Goal: Task Accomplishment & Management: Complete application form

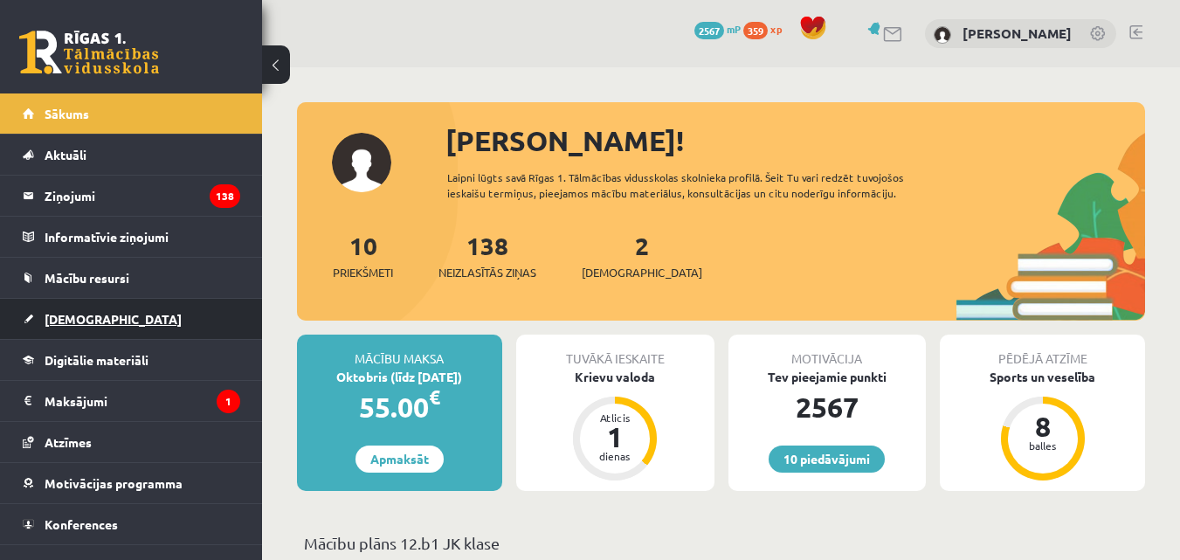
click at [93, 316] on span "[DEMOGRAPHIC_DATA]" at bounding box center [113, 319] width 137 height 16
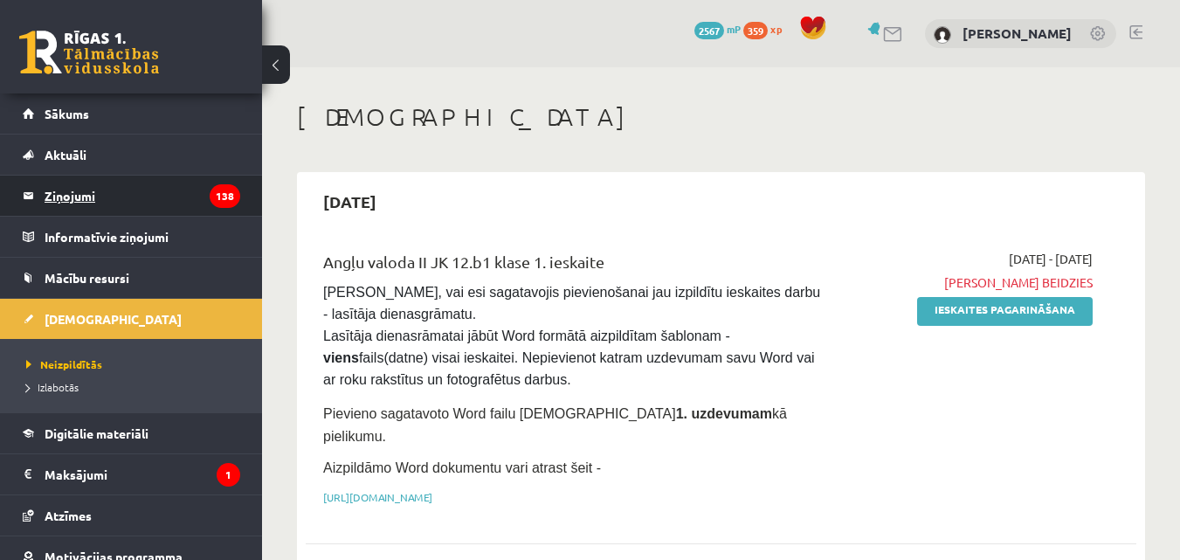
click at [67, 193] on legend "Ziņojumi 138" at bounding box center [143, 196] width 196 height 40
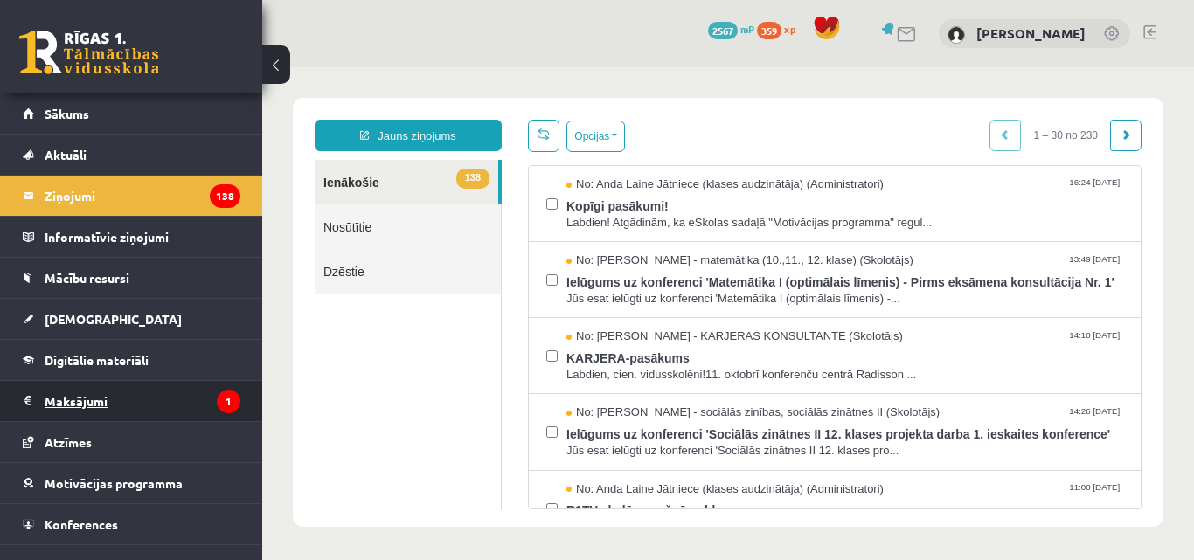
click at [99, 397] on legend "Maksājumi 1" at bounding box center [143, 401] width 196 height 40
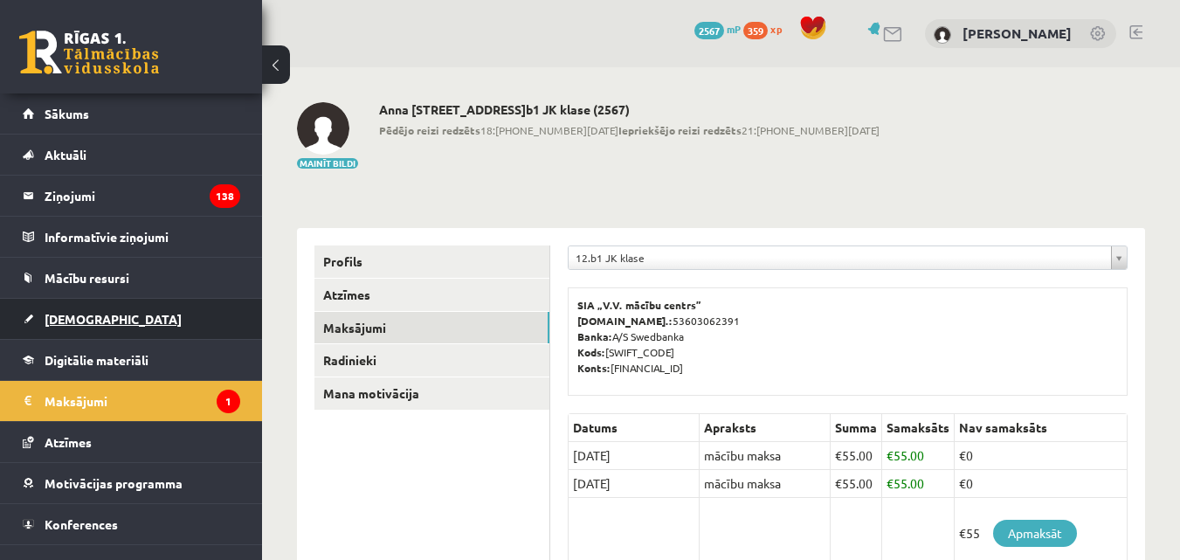
click at [68, 318] on span "[DEMOGRAPHIC_DATA]" at bounding box center [113, 319] width 137 height 16
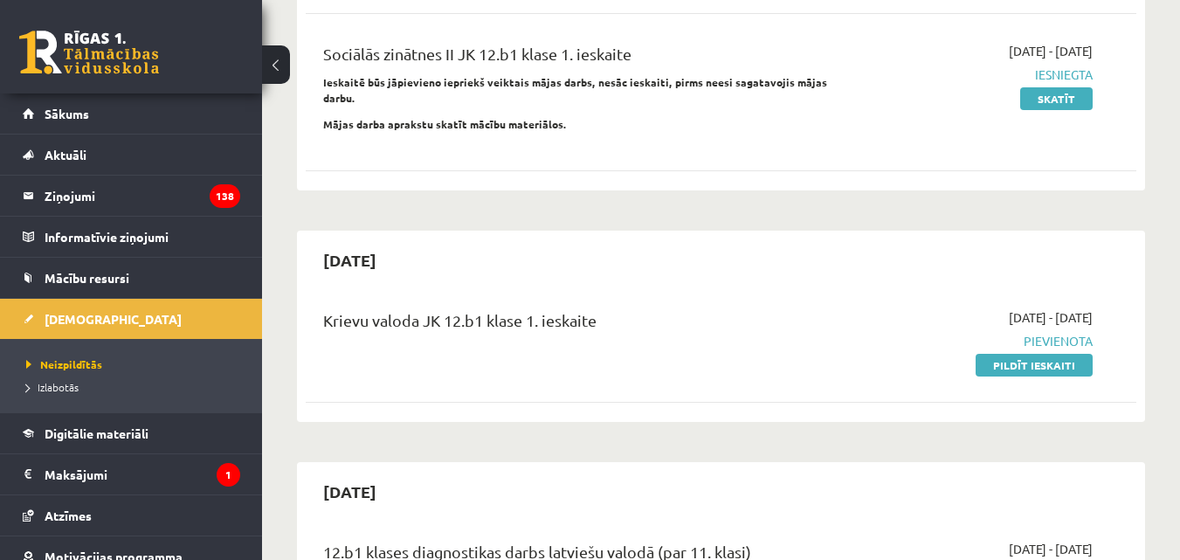
scroll to position [524, 0]
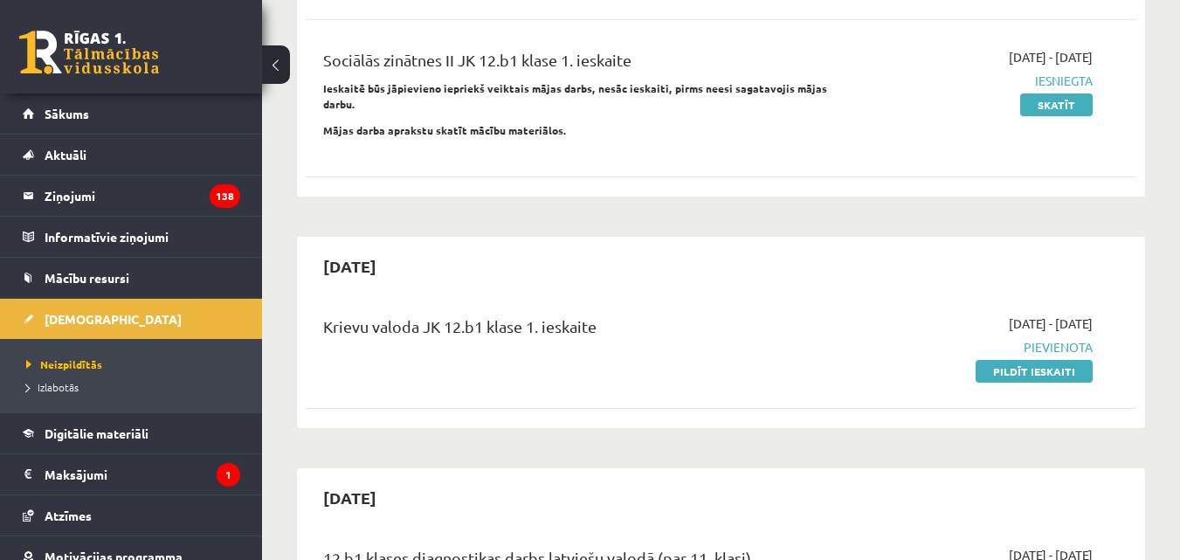
drag, startPoint x: 1003, startPoint y: 345, endPoint x: 680, endPoint y: 93, distance: 410.2
click at [1003, 360] on link "Pildīt ieskaiti" at bounding box center [1034, 371] width 117 height 23
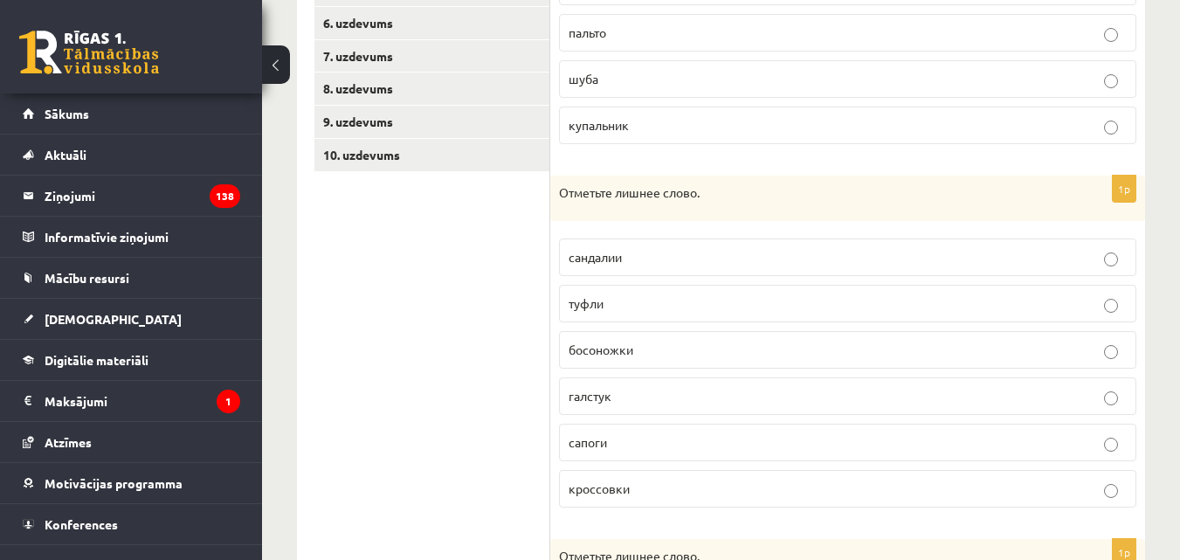
scroll to position [524, 0]
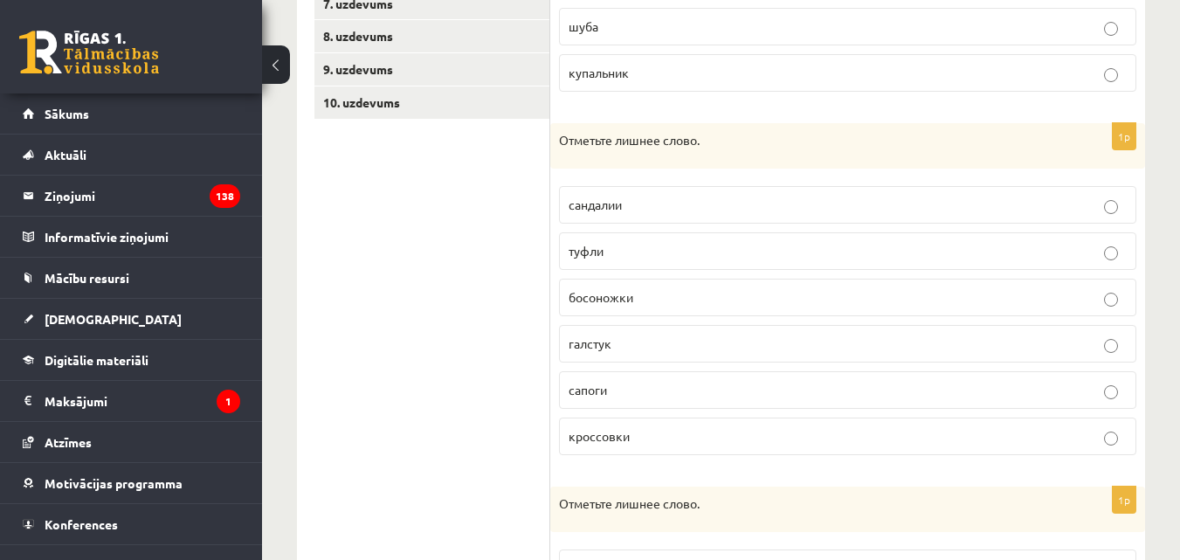
click at [1102, 351] on p "галстук" at bounding box center [848, 344] width 558 height 18
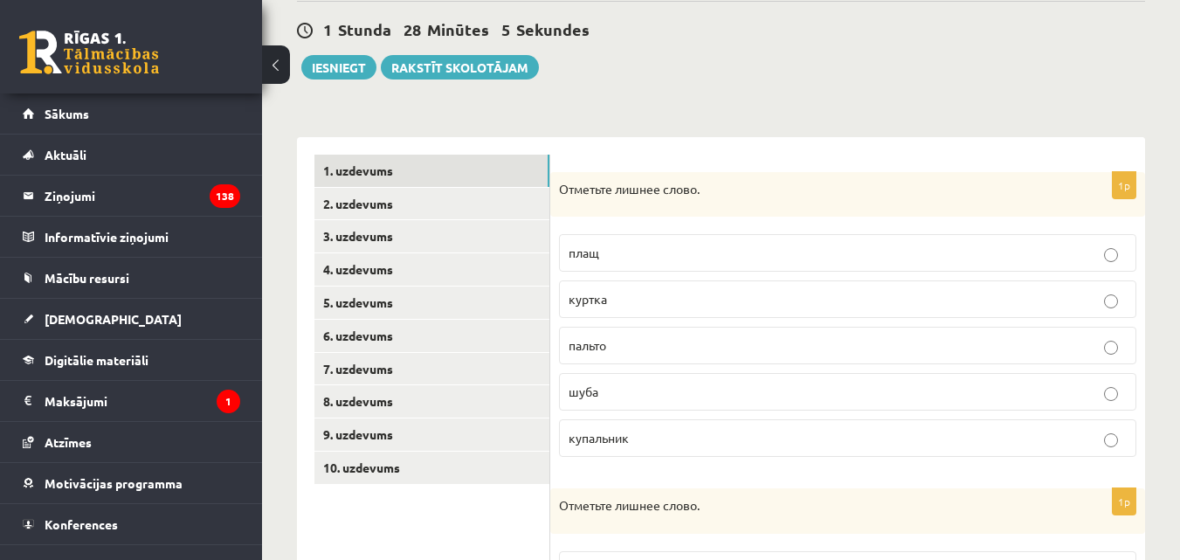
scroll to position [151, 0]
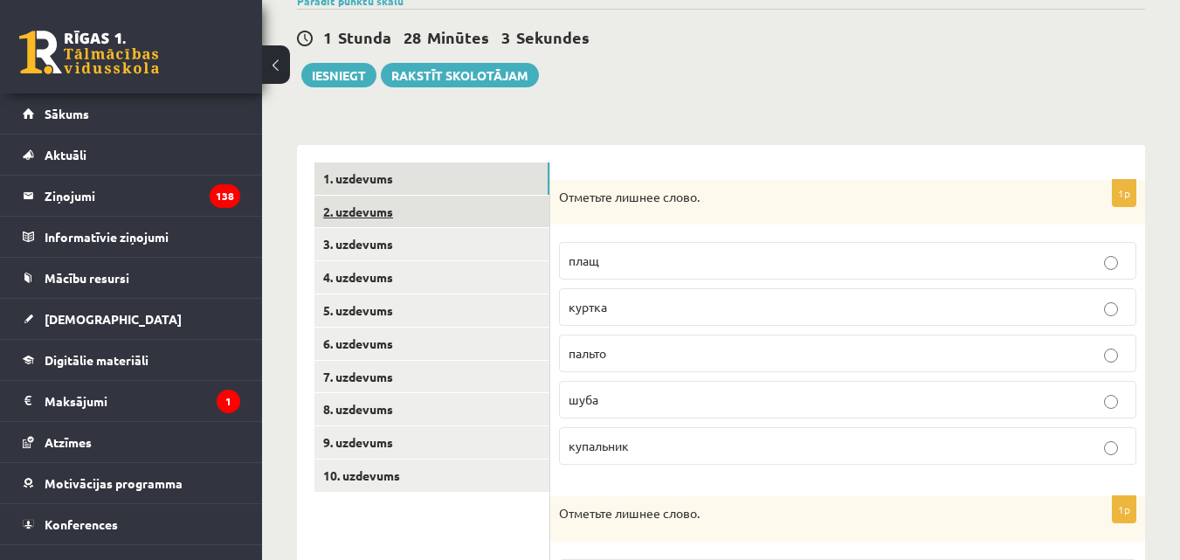
click at [378, 212] on link "2. uzdevums" at bounding box center [432, 212] width 235 height 32
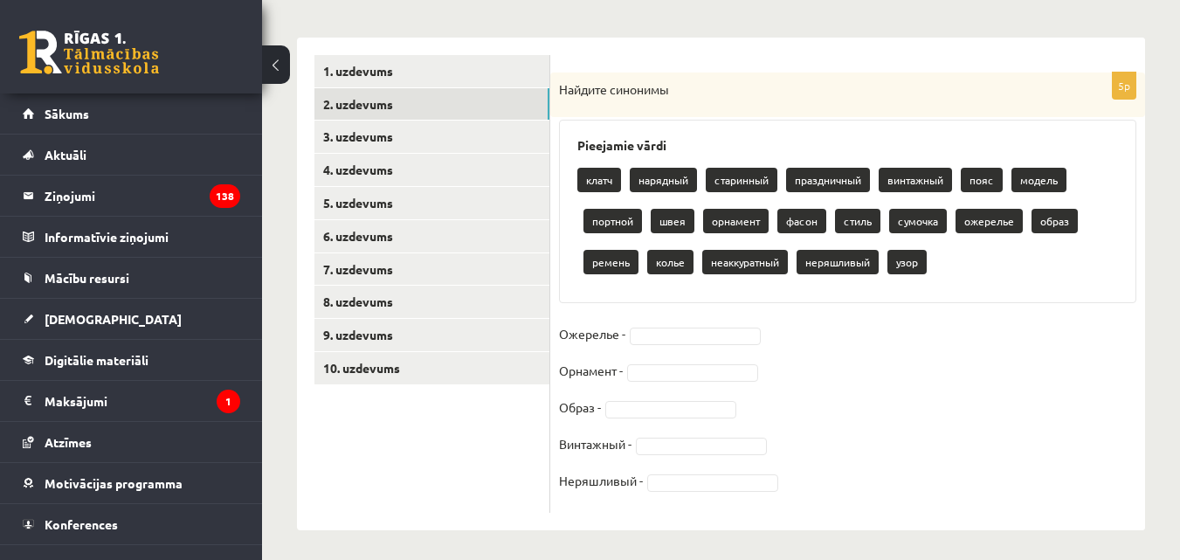
scroll to position [265, 0]
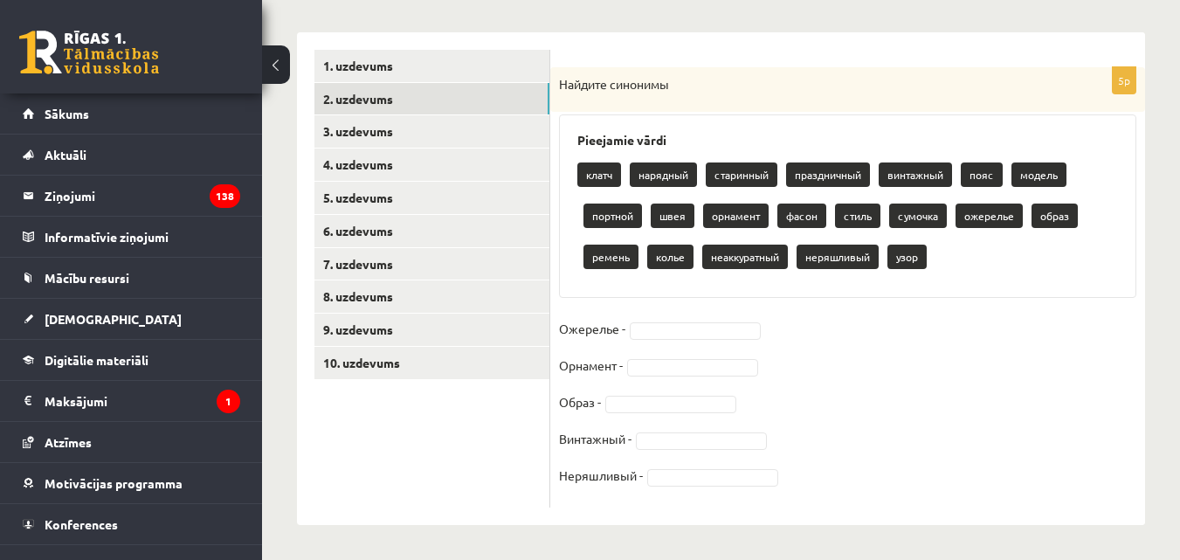
click at [707, 354] on fieldset "Ожерелье - Орнамент - Образ - Винтажный - Неряшливый -" at bounding box center [848, 406] width 578 height 183
click at [678, 319] on fieldset "Ожерелье - Орнамент - Образ - Винтажный - Неряшливый -" at bounding box center [848, 406] width 578 height 183
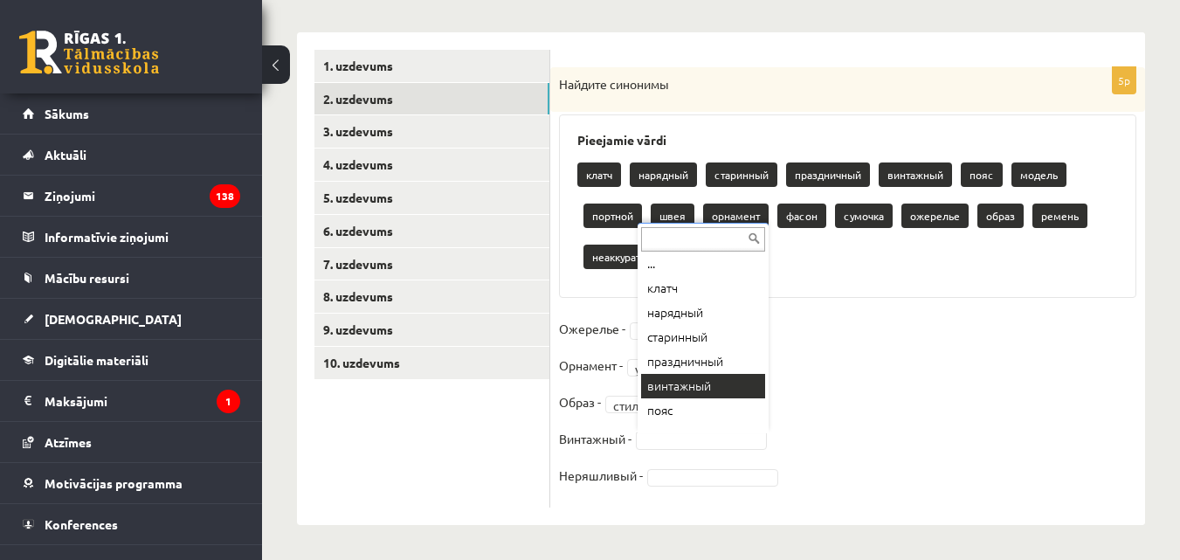
scroll to position [0, 0]
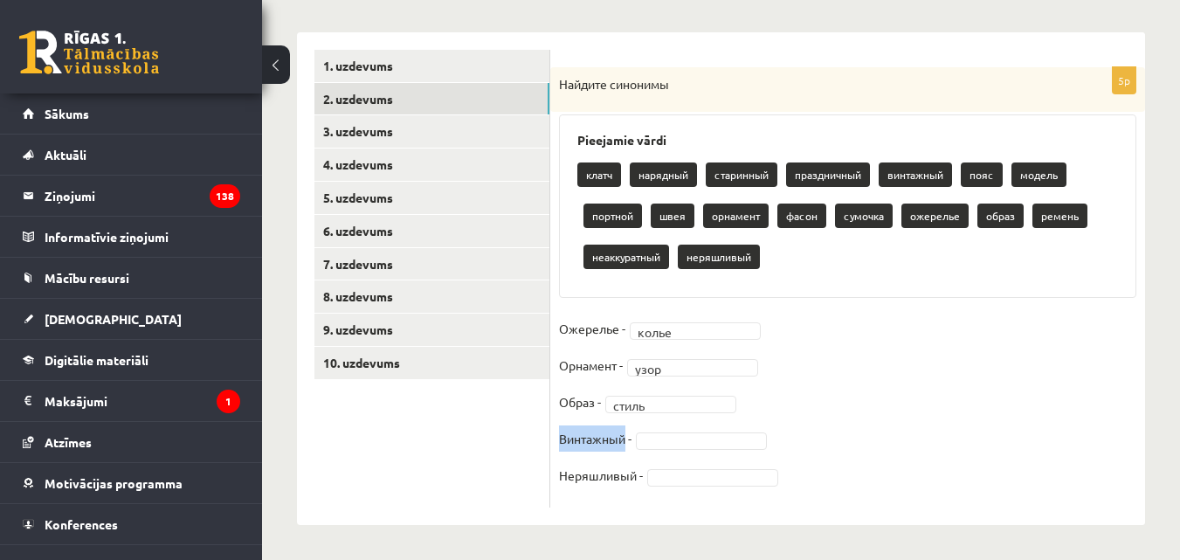
drag, startPoint x: 559, startPoint y: 437, endPoint x: 624, endPoint y: 446, distance: 65.2
click at [624, 446] on p "Винтажный -" at bounding box center [595, 439] width 73 height 26
copy p "Винтажный"
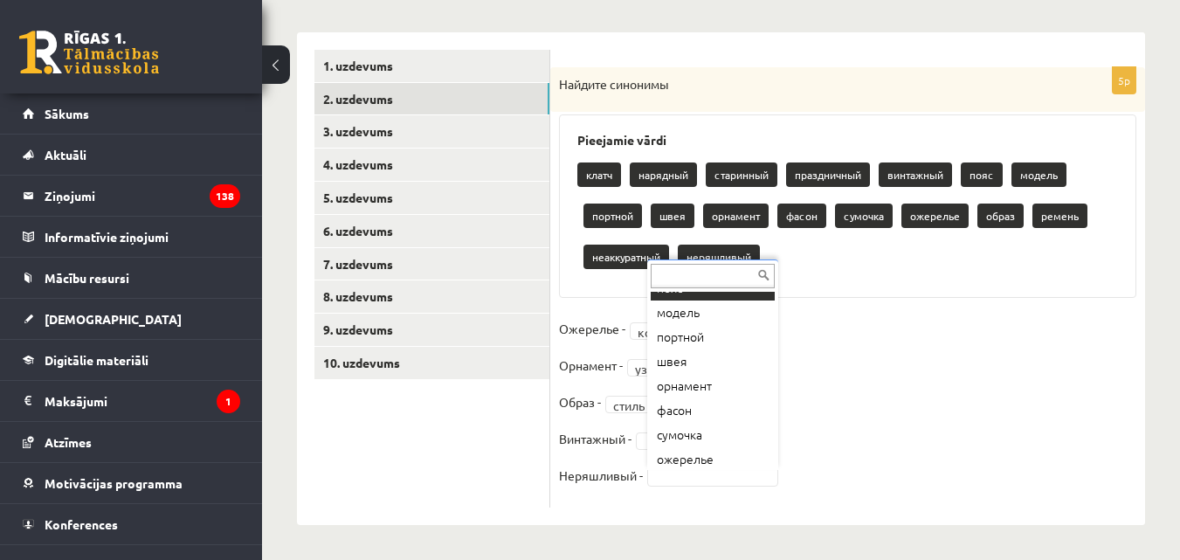
scroll to position [266, 0]
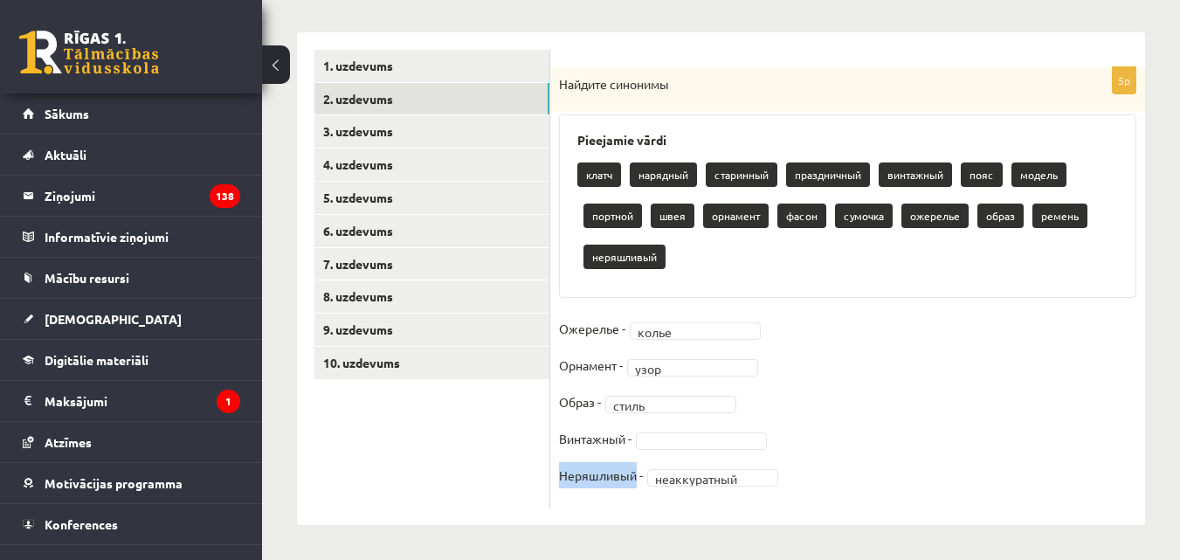
drag, startPoint x: 636, startPoint y: 476, endPoint x: 559, endPoint y: 479, distance: 76.9
click at [559, 479] on p "Неряшливый -" at bounding box center [601, 475] width 84 height 26
copy p "Неряшливый"
drag, startPoint x: 578, startPoint y: 474, endPoint x: 519, endPoint y: 463, distance: 60.5
click at [519, 463] on ul "1. uzdevums 2. uzdevums 3. uzdevums 4. uzdevums 5. uzdevums 6. uzdevums 7. uzde…" at bounding box center [433, 279] width 236 height 458
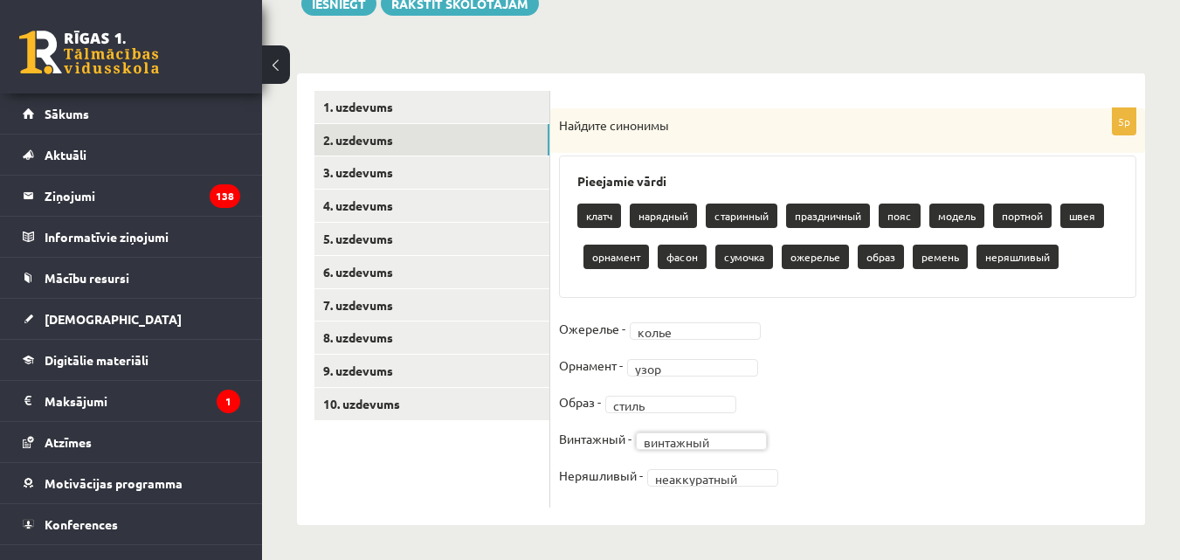
scroll to position [224, 0]
drag, startPoint x: 626, startPoint y: 437, endPoint x: 559, endPoint y: 432, distance: 66.6
click at [559, 432] on p "Винтажный -" at bounding box center [595, 439] width 73 height 26
copy p "Винтажный"
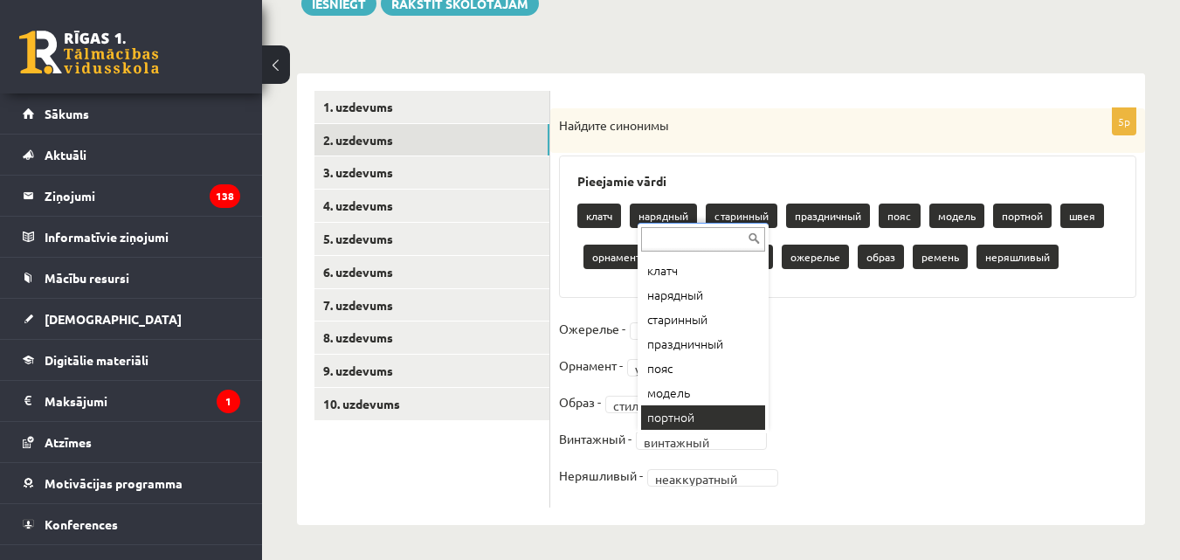
scroll to position [21, 0]
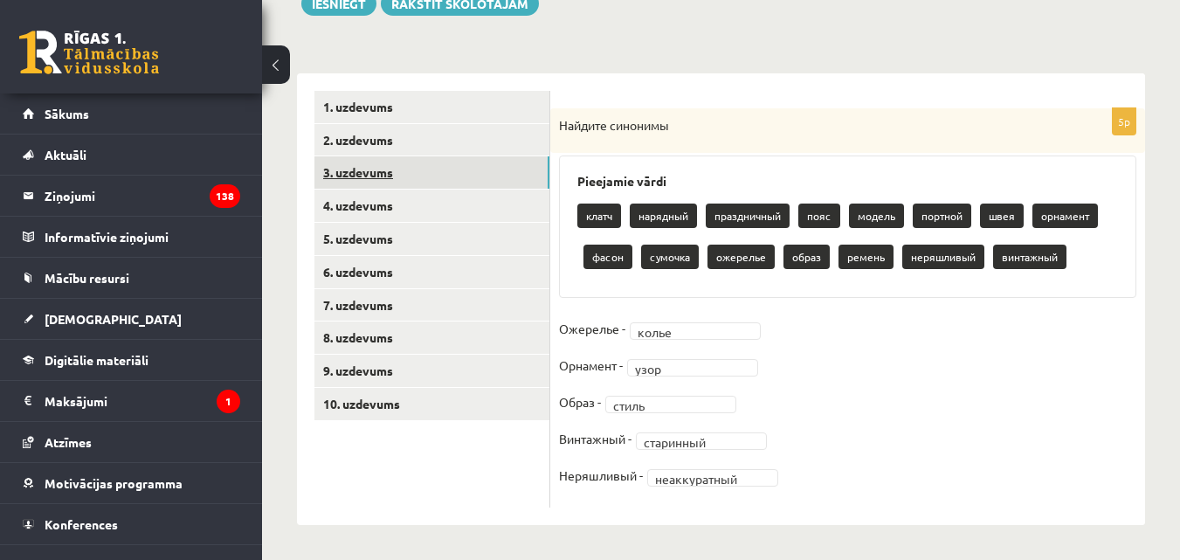
click at [365, 173] on link "3. uzdevums" at bounding box center [432, 172] width 235 height 32
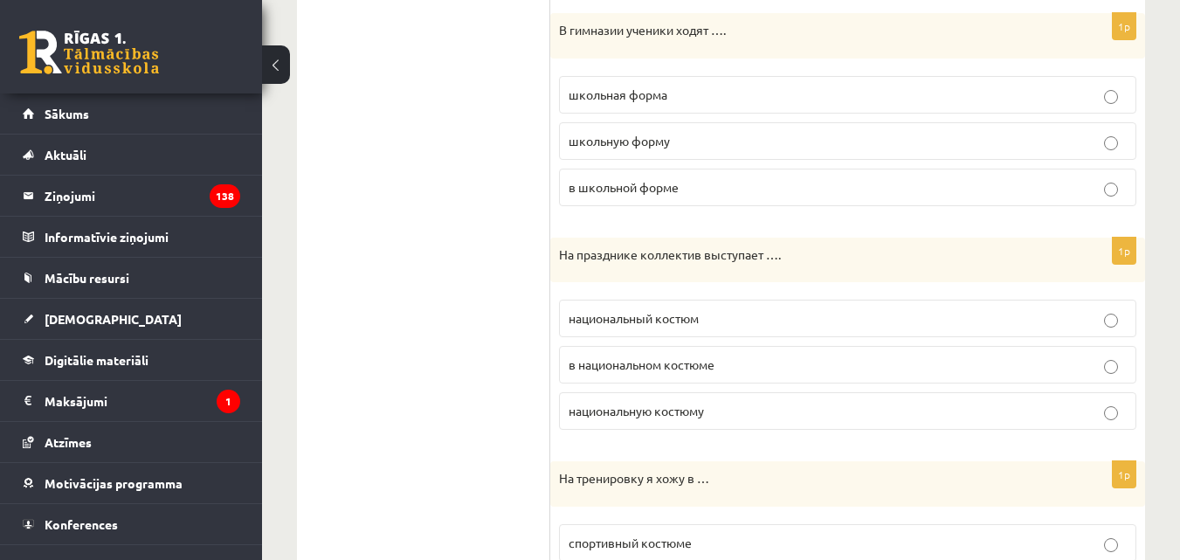
scroll to position [1360, 0]
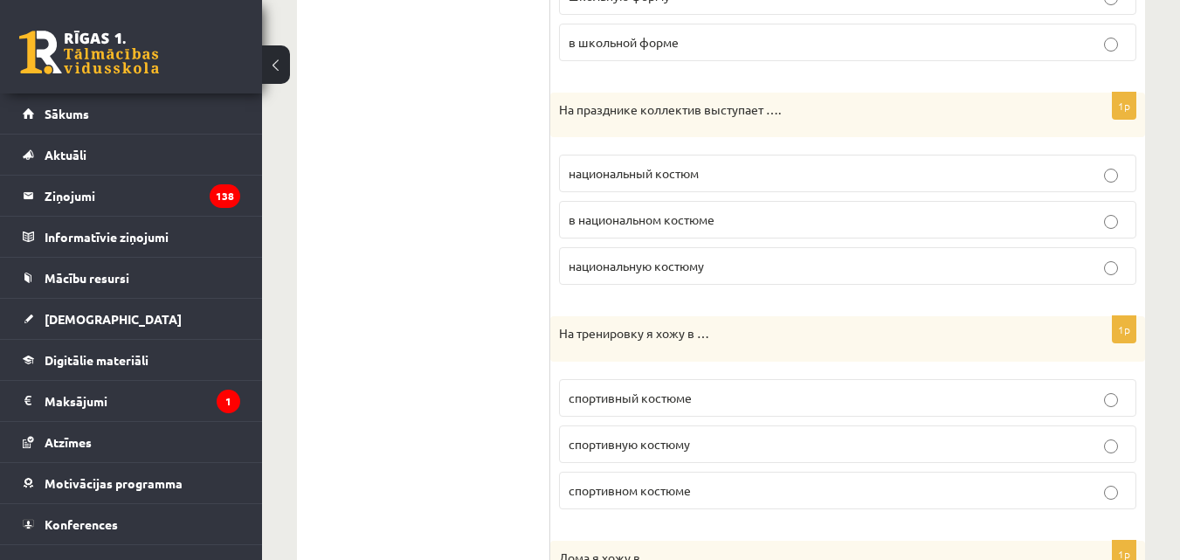
click at [1109, 232] on label "в национальном костюме" at bounding box center [848, 220] width 578 height 38
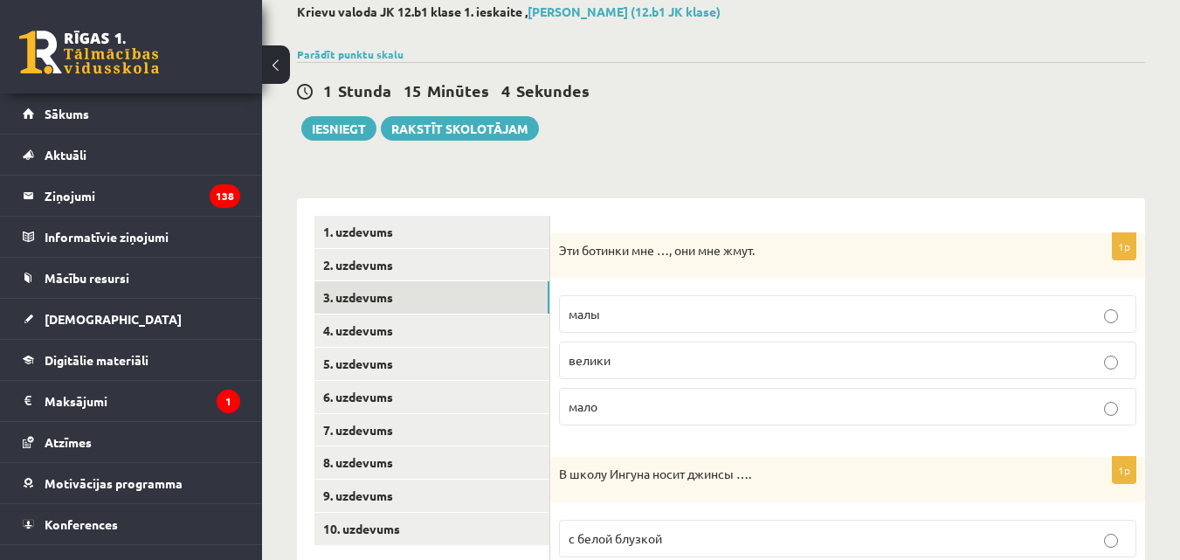
scroll to position [127, 0]
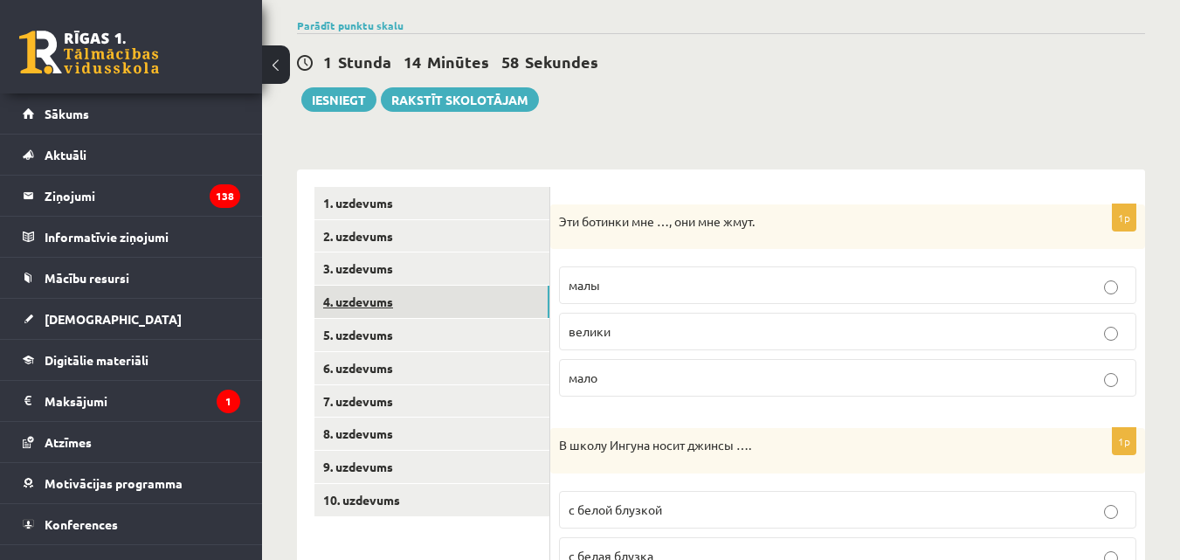
click at [346, 305] on link "4. uzdevums" at bounding box center [432, 302] width 235 height 32
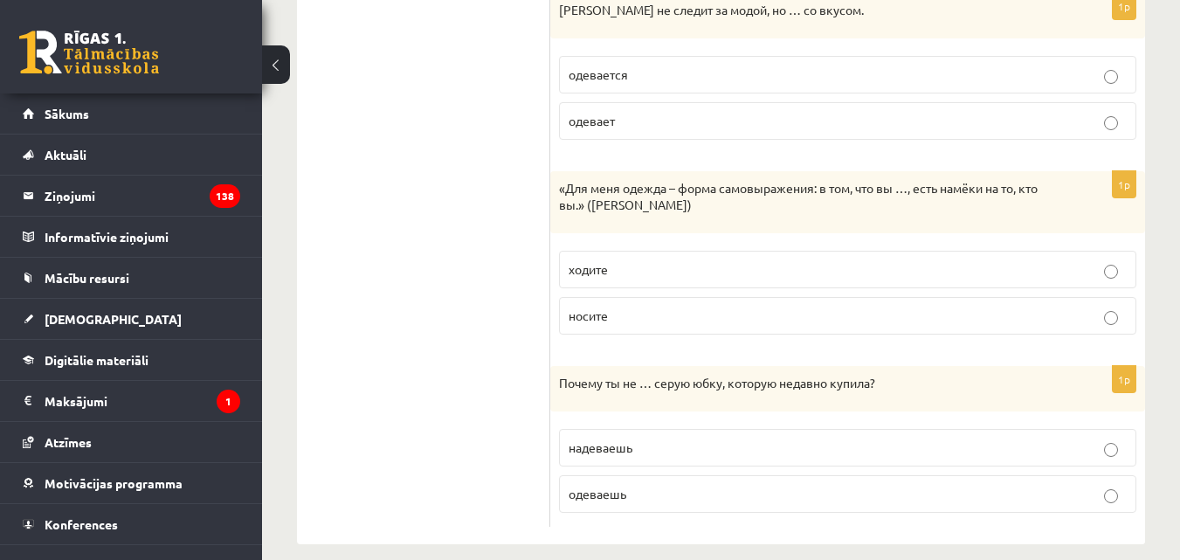
scroll to position [741, 0]
click at [1110, 440] on label "надеваешь" at bounding box center [848, 445] width 578 height 38
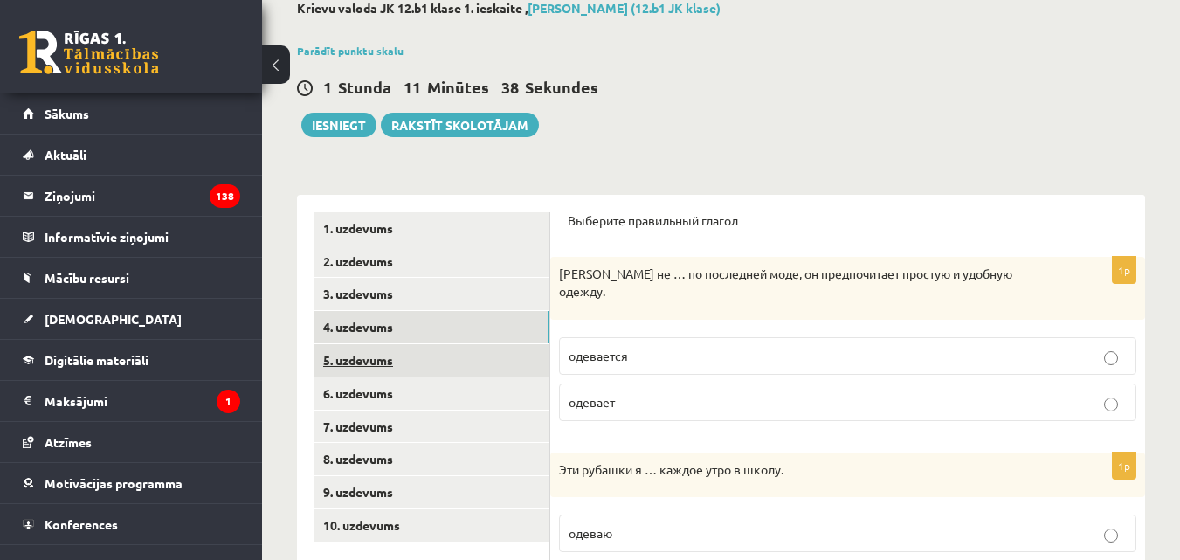
scroll to position [129, 0]
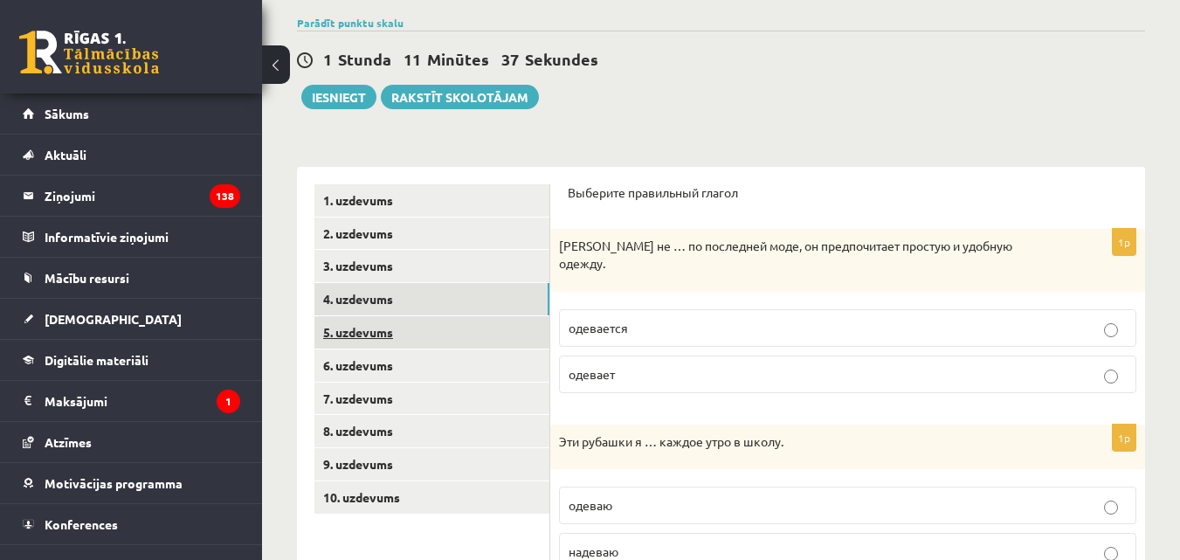
click at [380, 336] on link "5. uzdevums" at bounding box center [432, 332] width 235 height 32
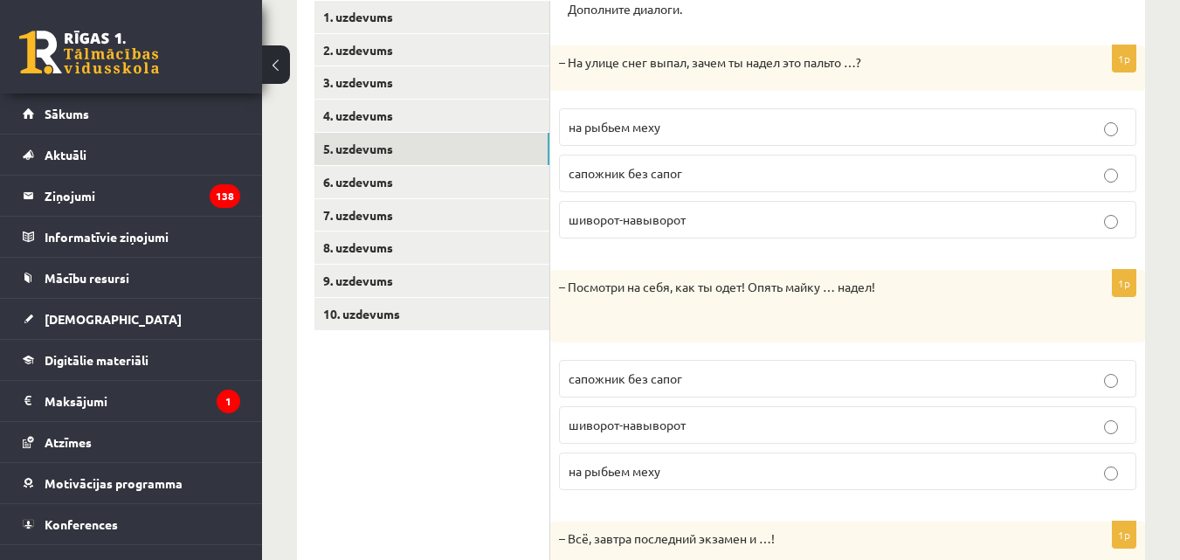
scroll to position [273, 0]
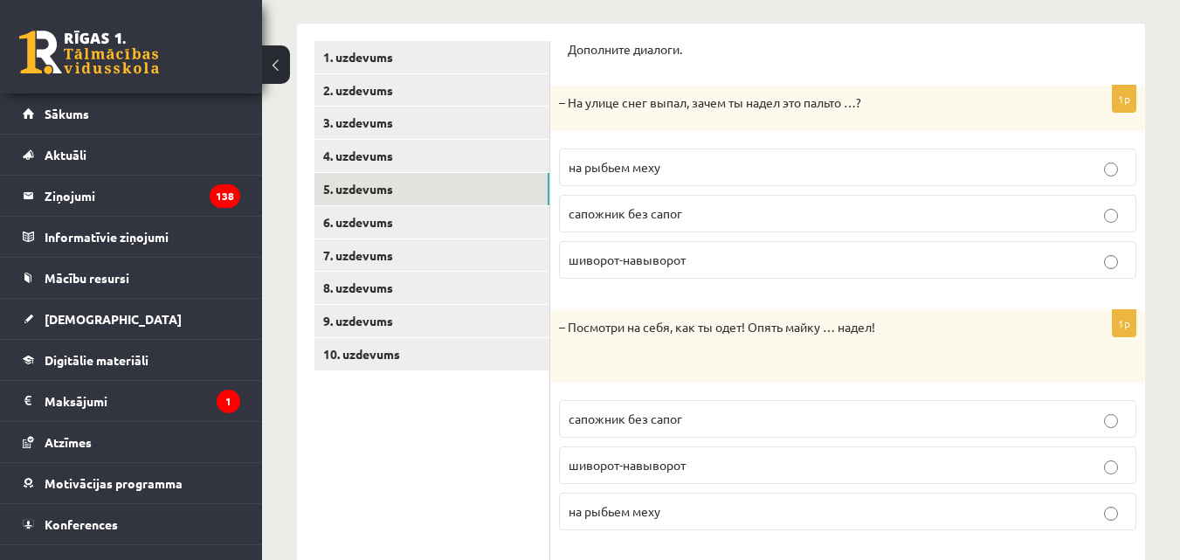
click at [1119, 267] on p "шиворот-навыворот" at bounding box center [848, 260] width 558 height 18
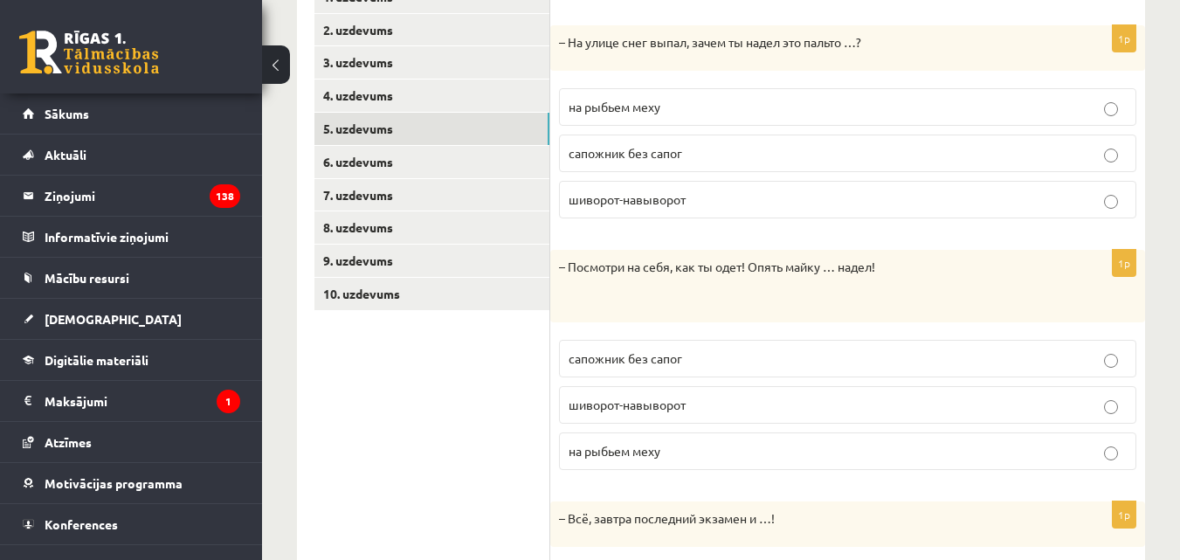
scroll to position [360, 0]
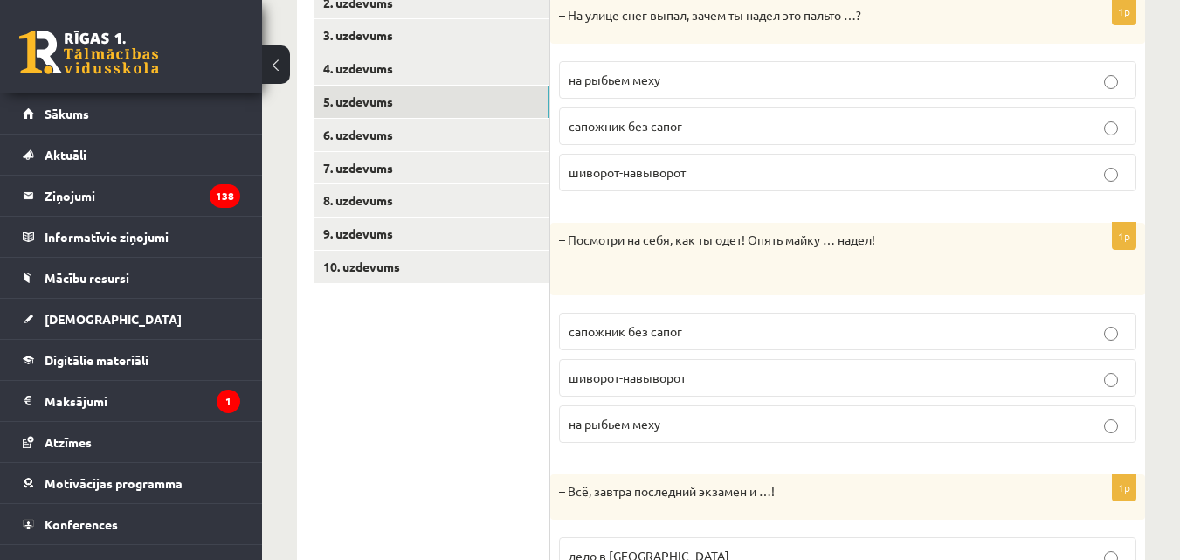
click at [1100, 379] on p "шиворот-навыворот" at bounding box center [848, 378] width 558 height 18
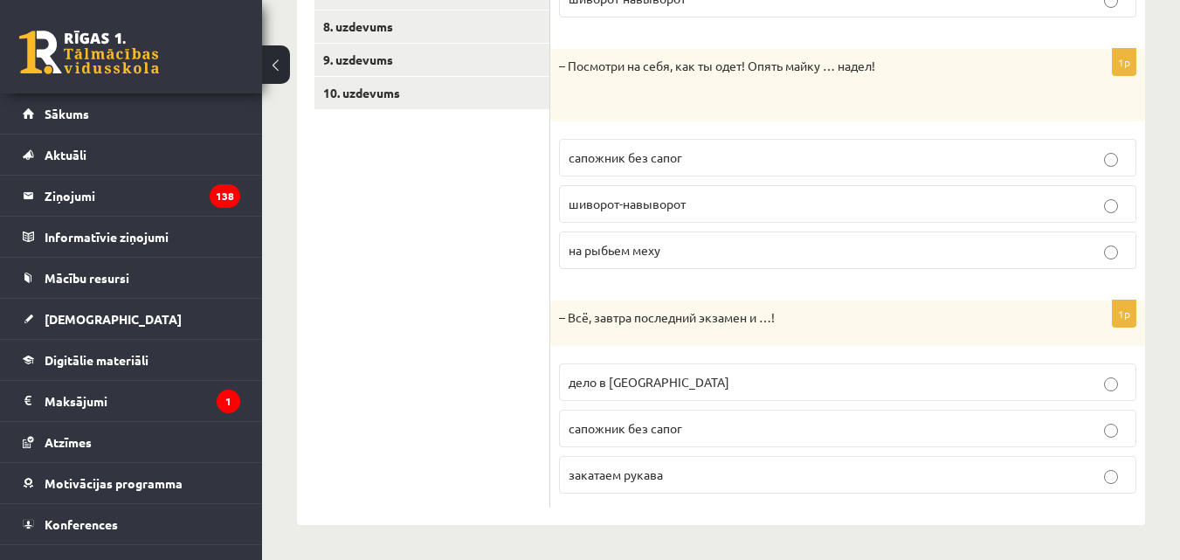
click at [1119, 472] on p "закатаем рукава" at bounding box center [848, 475] width 558 height 18
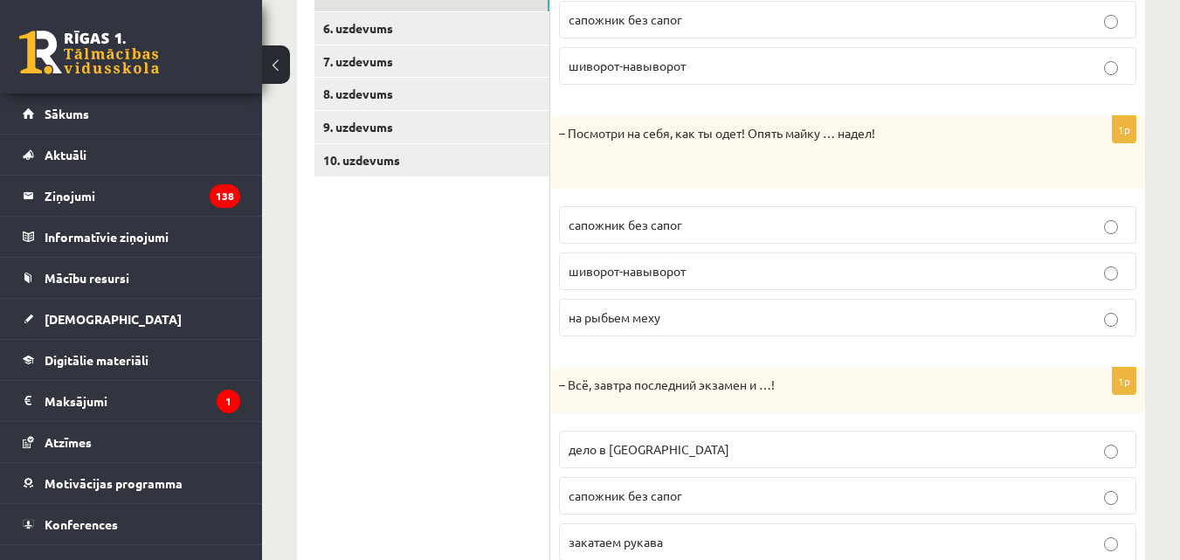
scroll to position [360, 0]
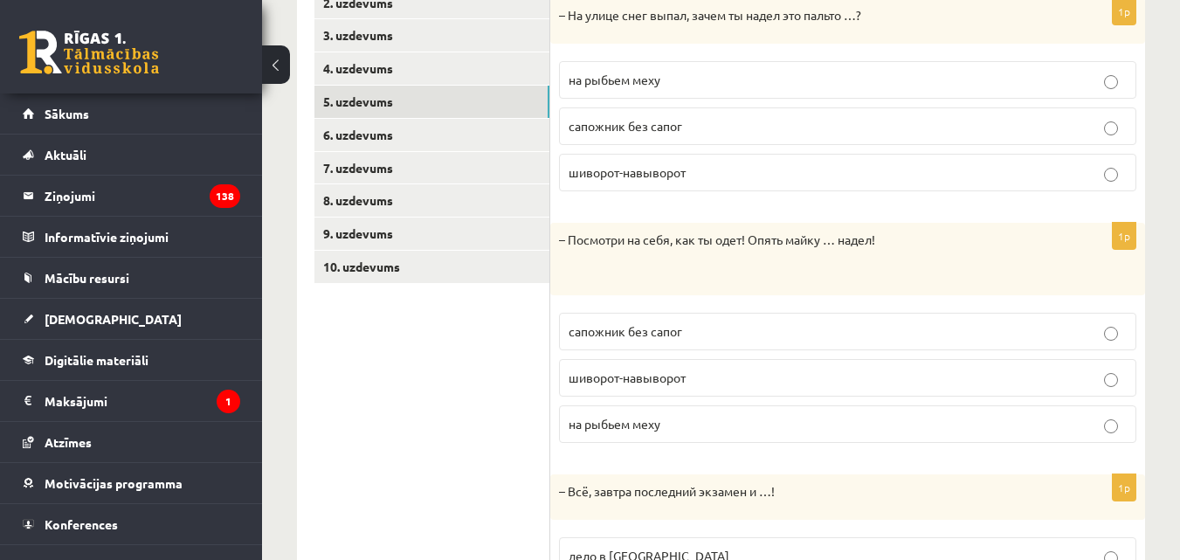
click at [1122, 426] on p "на рыбьем меху" at bounding box center [848, 424] width 558 height 18
click at [1121, 377] on p "шиворот-навыворот" at bounding box center [848, 378] width 558 height 18
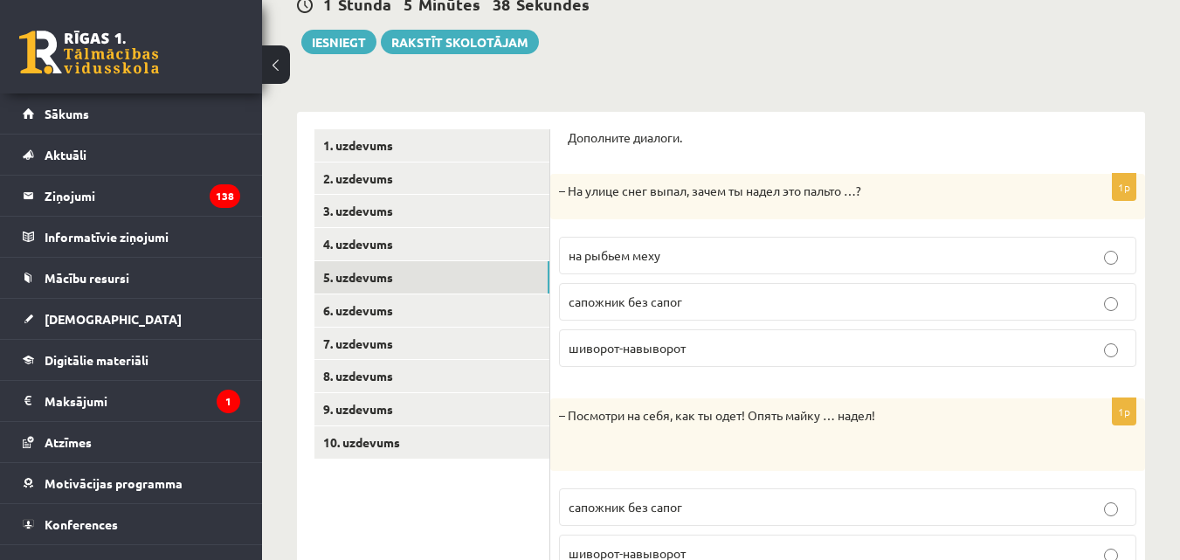
scroll to position [185, 0]
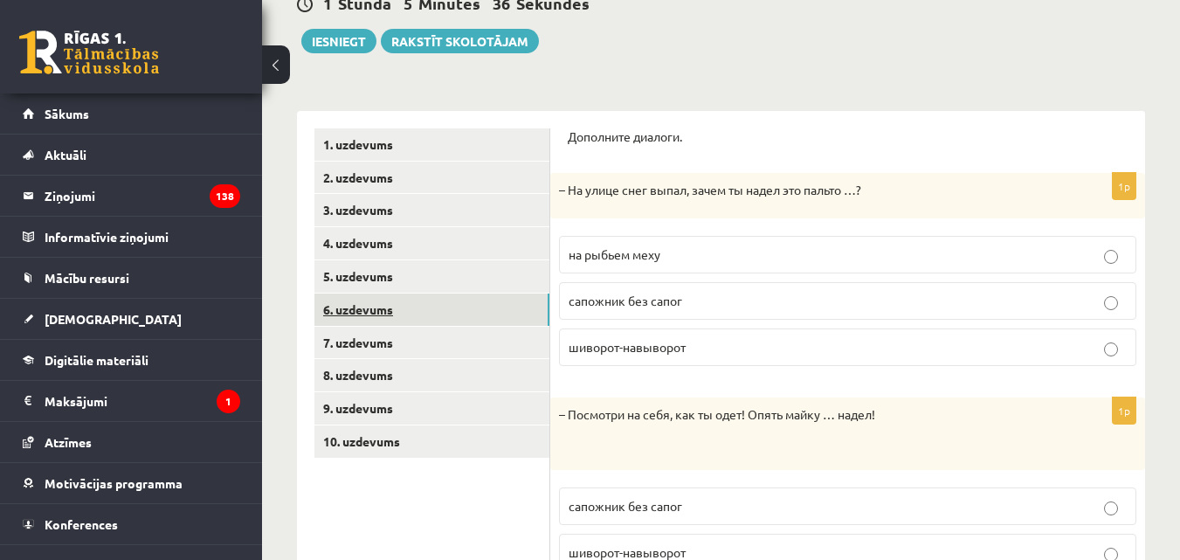
click at [381, 308] on link "6. uzdevums" at bounding box center [432, 310] width 235 height 32
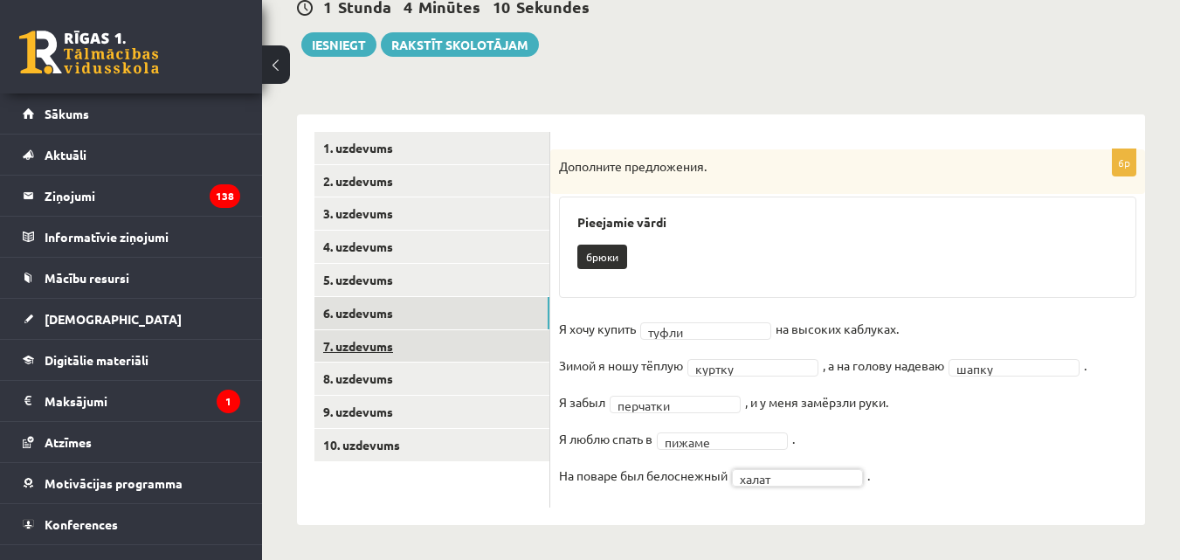
click at [363, 347] on link "7. uzdevums" at bounding box center [432, 346] width 235 height 32
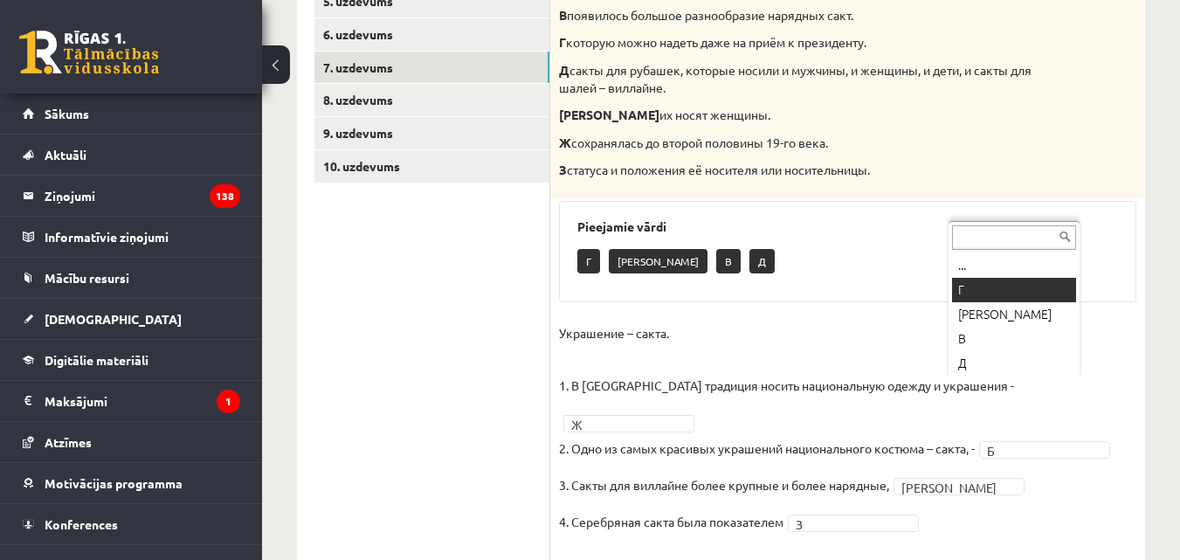
scroll to position [508, 0]
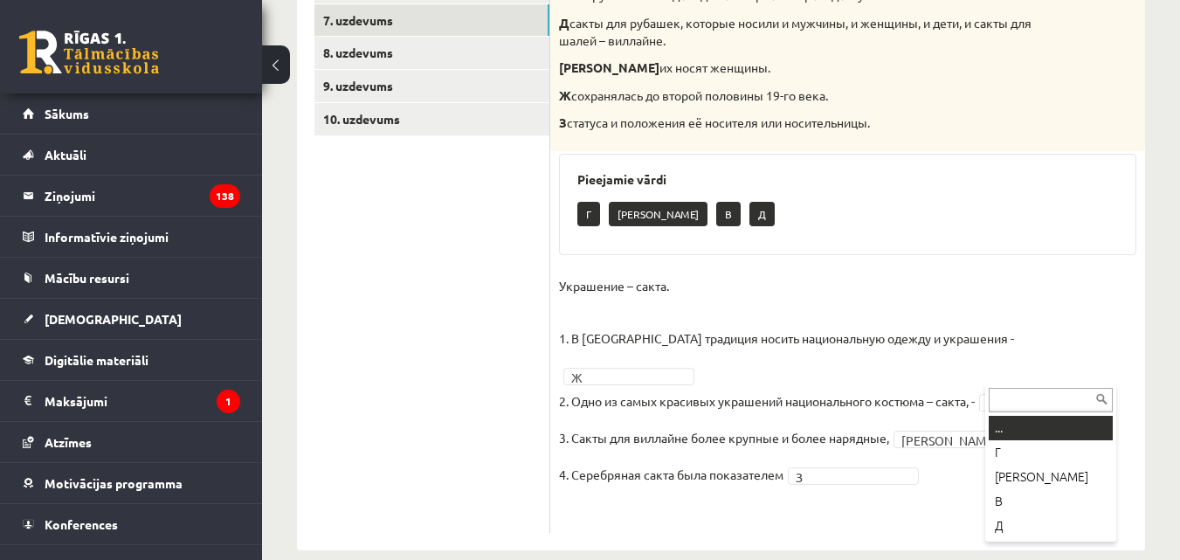
click at [1018, 400] on input "text" at bounding box center [1051, 400] width 124 height 24
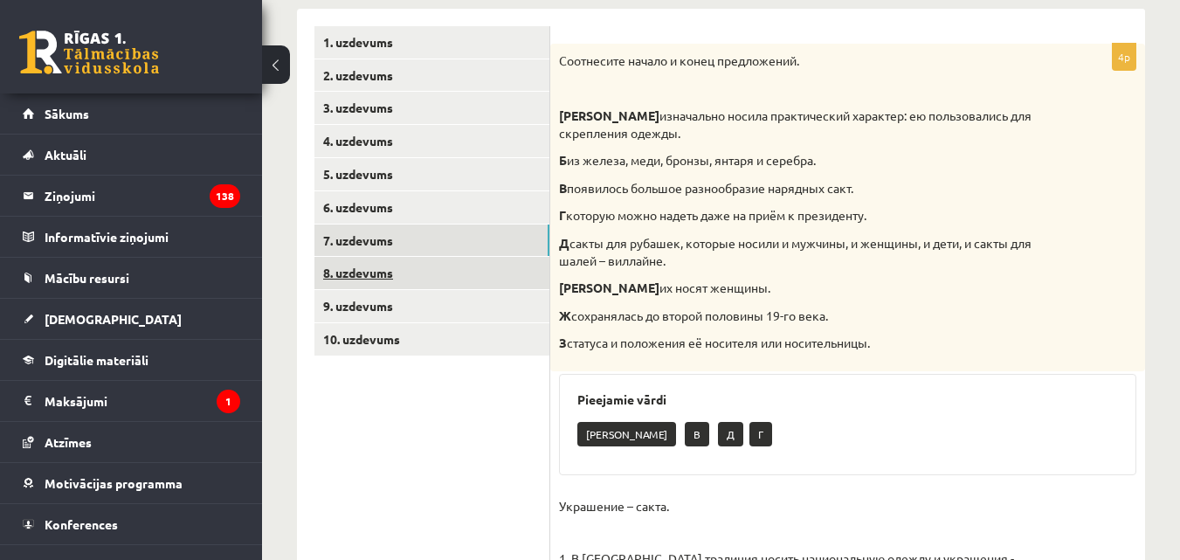
scroll to position [333, 0]
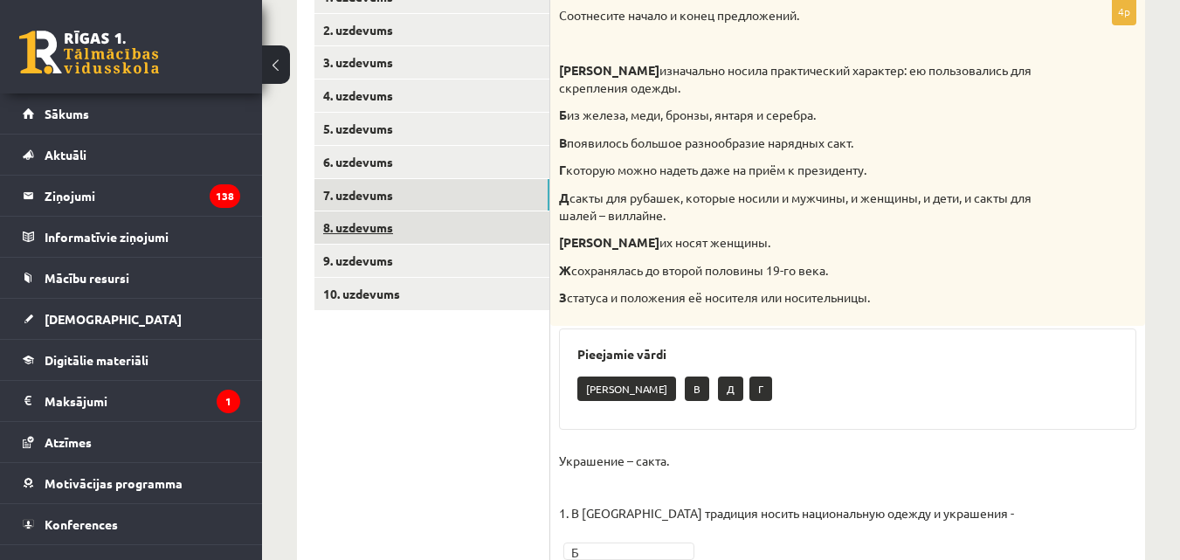
click at [386, 226] on link "8. uzdevums" at bounding box center [432, 227] width 235 height 32
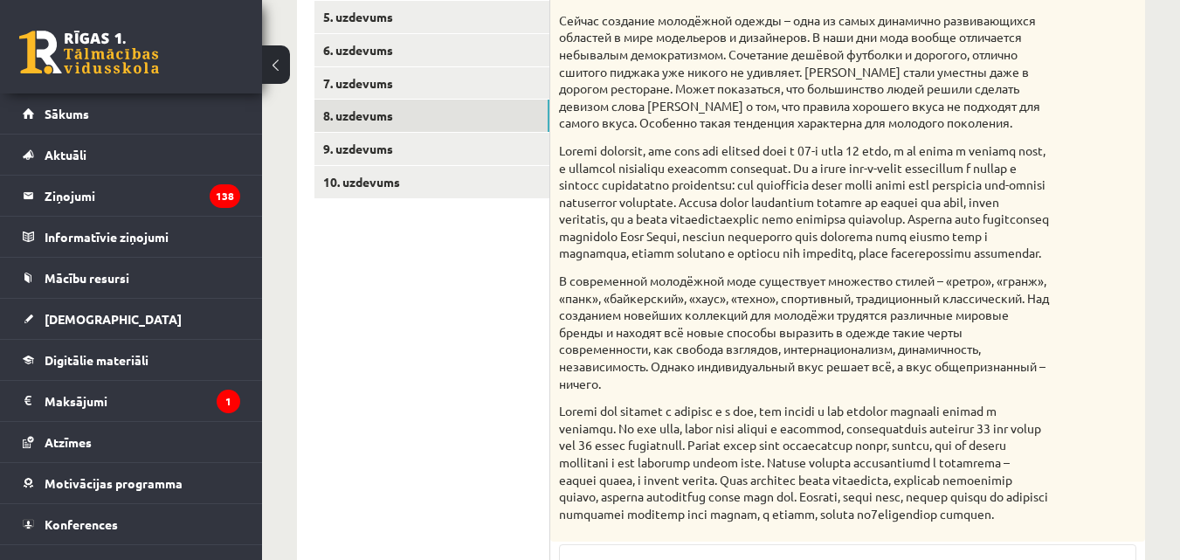
scroll to position [318, 0]
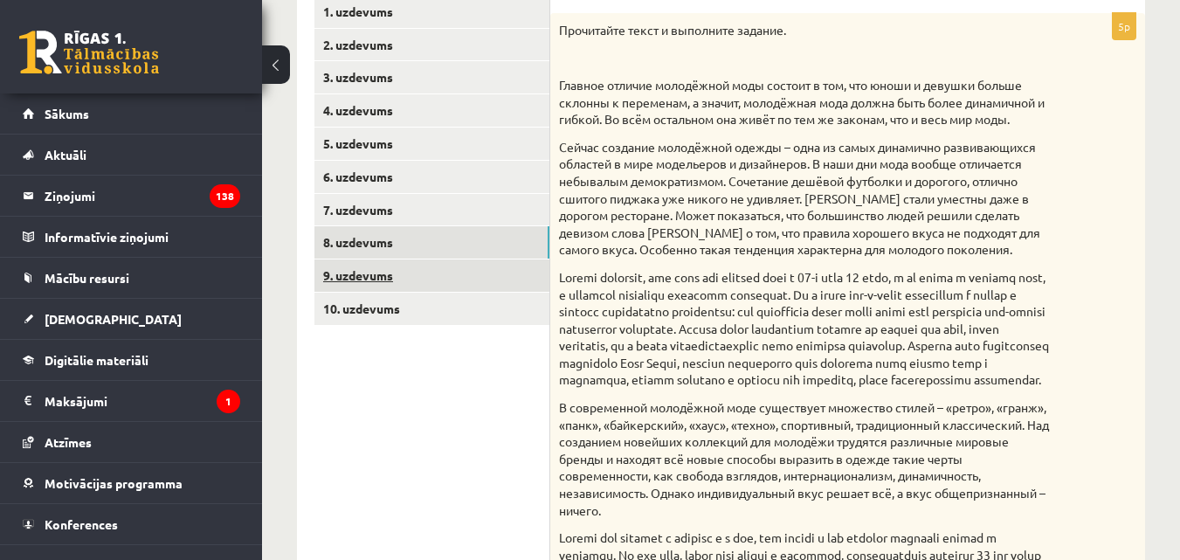
click at [361, 276] on link "9. uzdevums" at bounding box center [432, 276] width 235 height 32
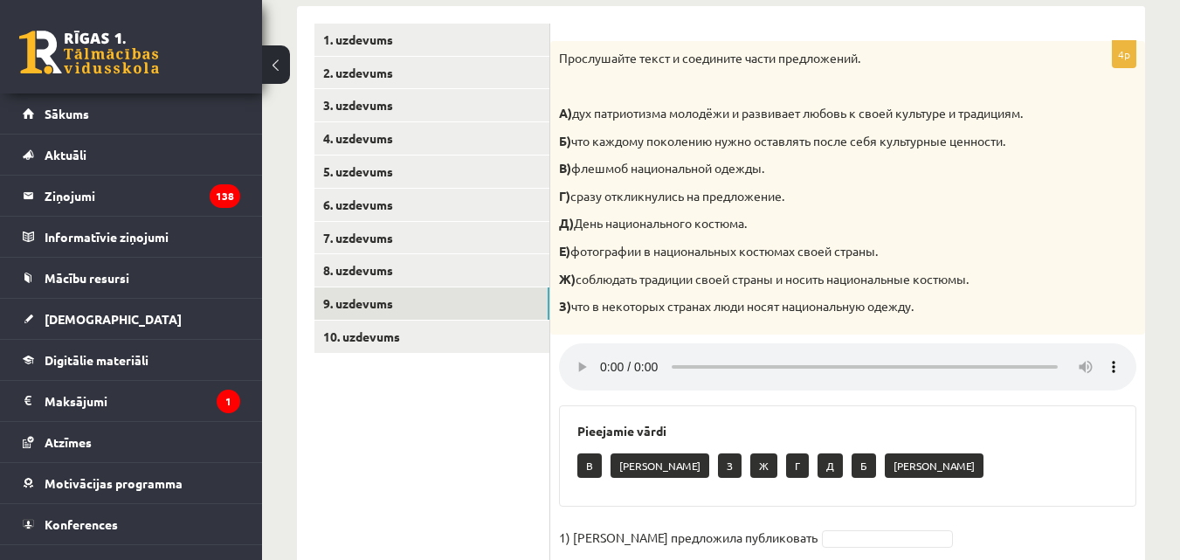
scroll to position [289, 0]
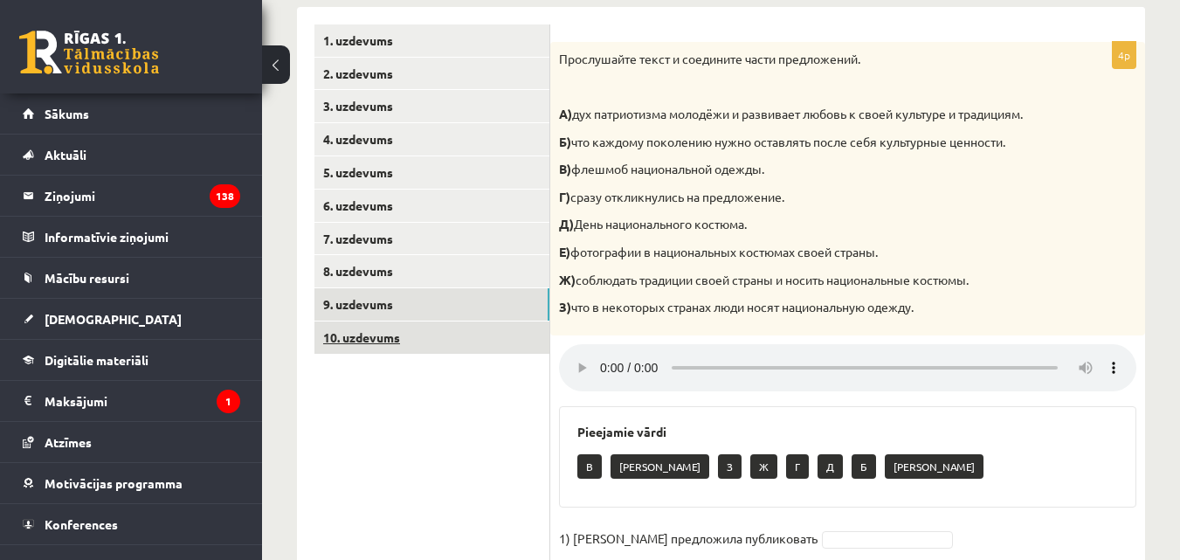
click at [356, 344] on link "10. uzdevums" at bounding box center [432, 338] width 235 height 32
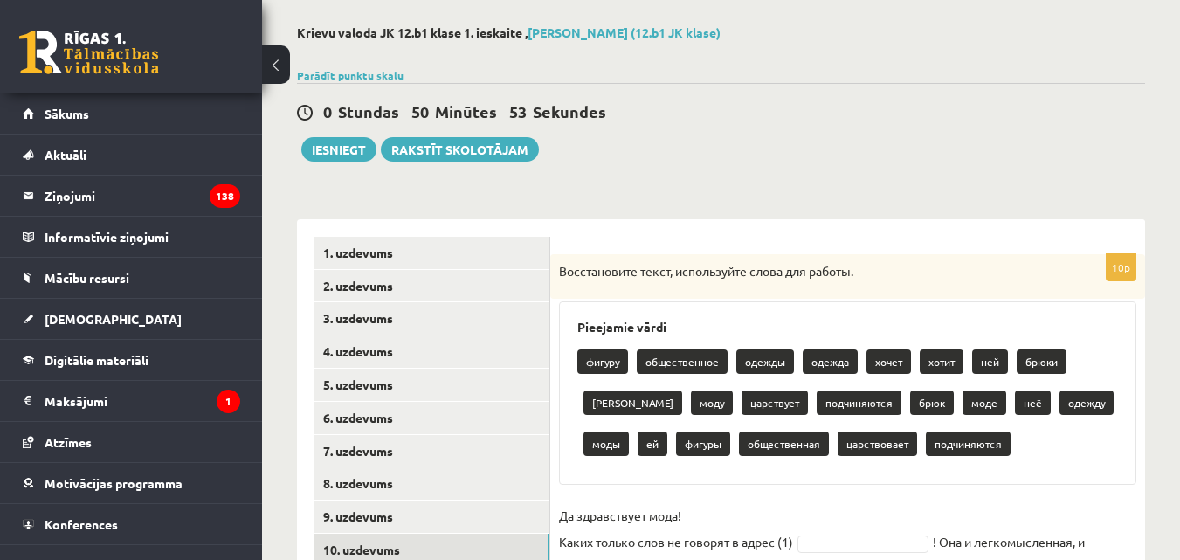
scroll to position [262, 0]
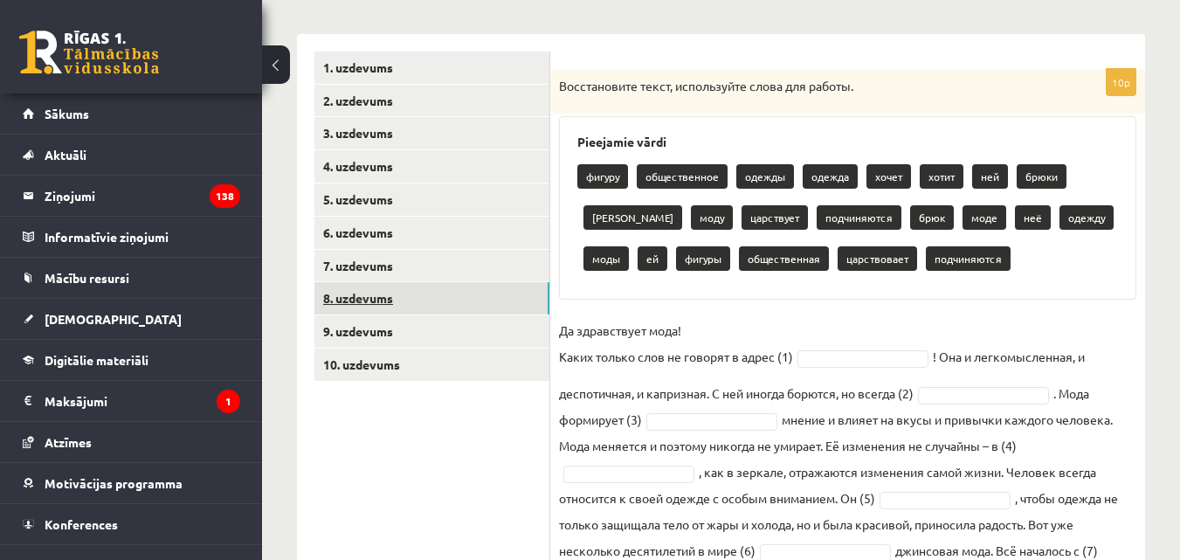
click at [354, 301] on link "8. uzdevums" at bounding box center [432, 298] width 235 height 32
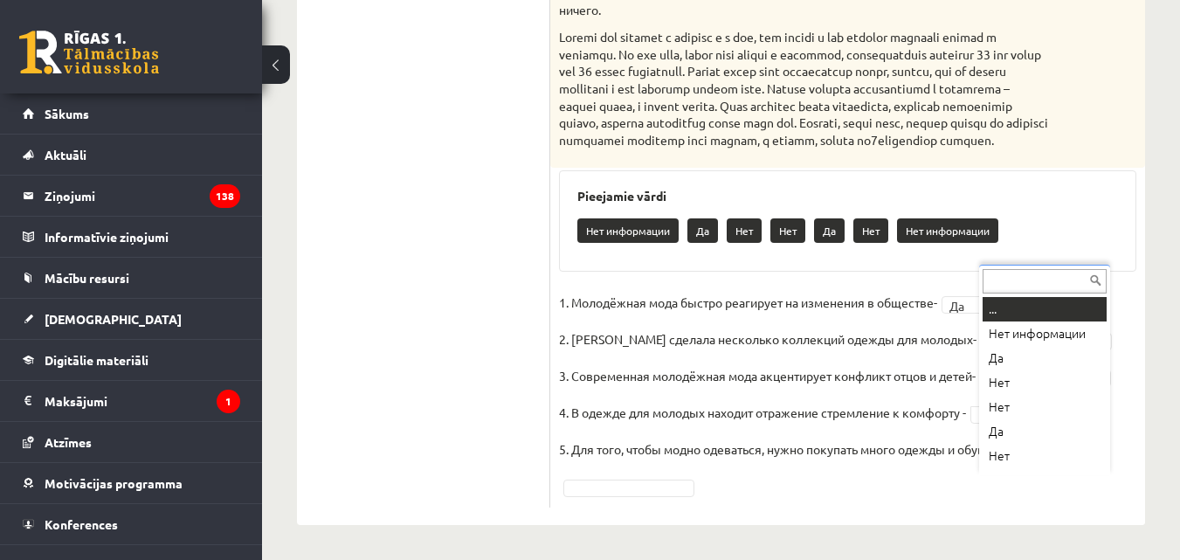
scroll to position [21, 0]
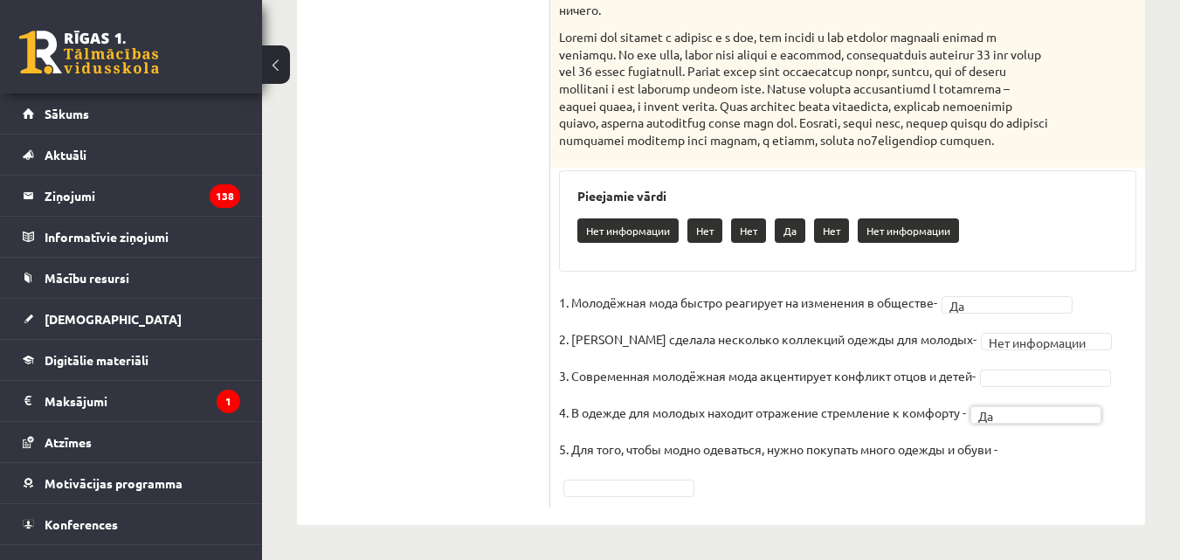
click at [1041, 450] on fieldset "**********" at bounding box center [848, 394] width 578 height 210
click at [1040, 453] on fieldset "**********" at bounding box center [848, 394] width 578 height 210
click at [1035, 446] on fieldset "**********" at bounding box center [848, 394] width 578 height 210
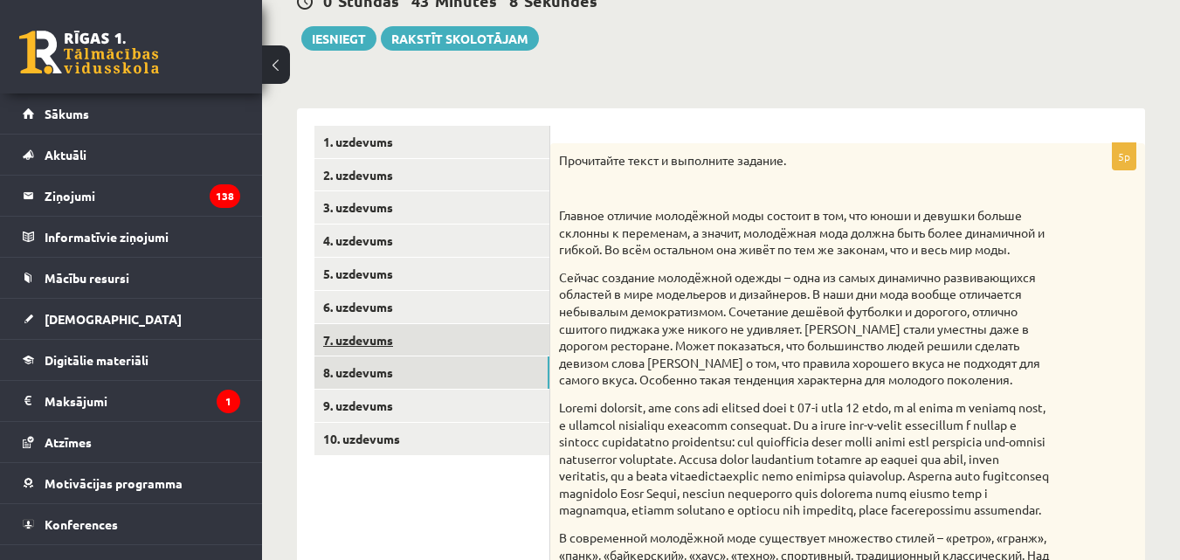
scroll to position [190, 0]
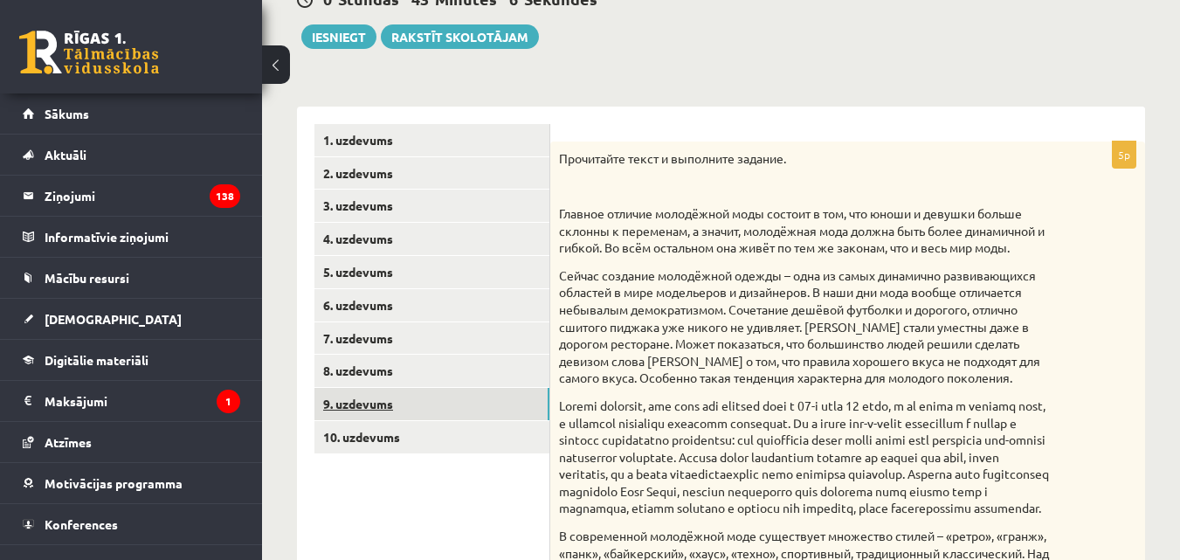
click at [365, 408] on link "9. uzdevums" at bounding box center [432, 404] width 235 height 32
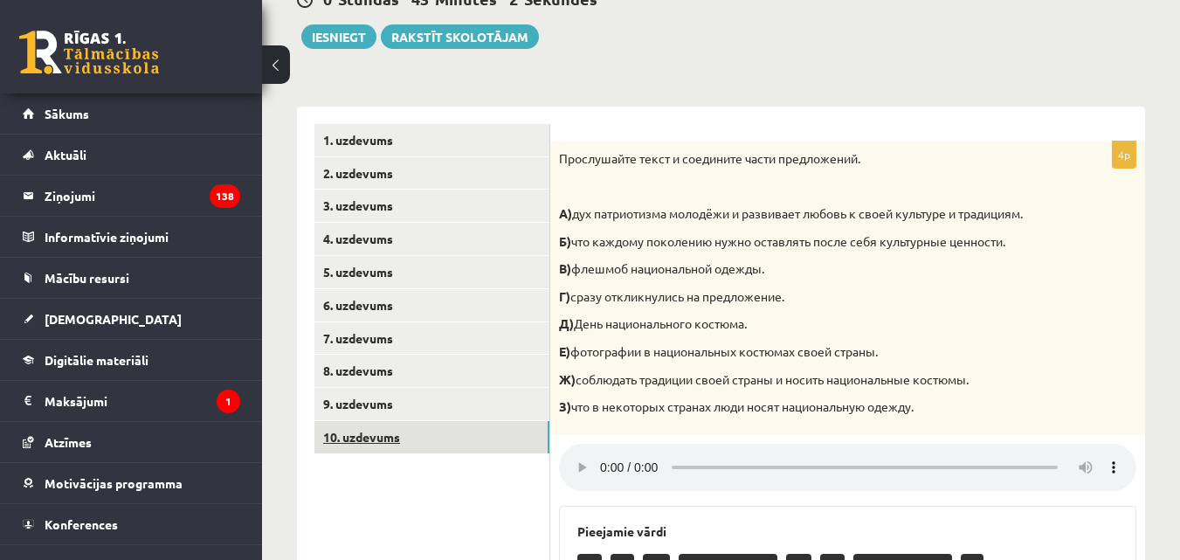
click at [373, 438] on link "10. uzdevums" at bounding box center [432, 437] width 235 height 32
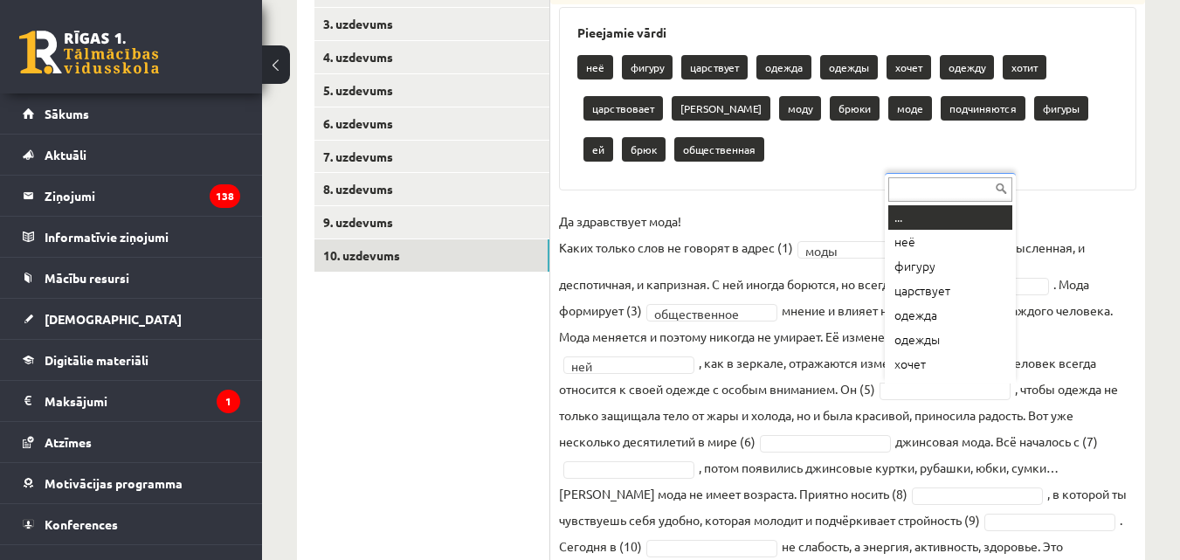
scroll to position [21, 0]
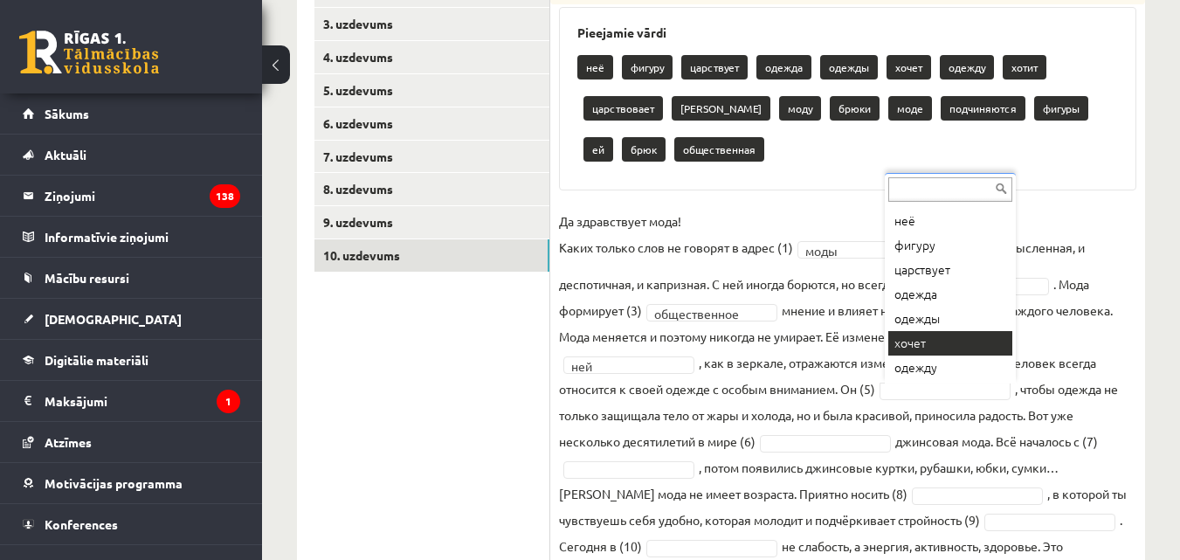
drag, startPoint x: 937, startPoint y: 345, endPoint x: 934, endPoint y: 361, distance: 15.9
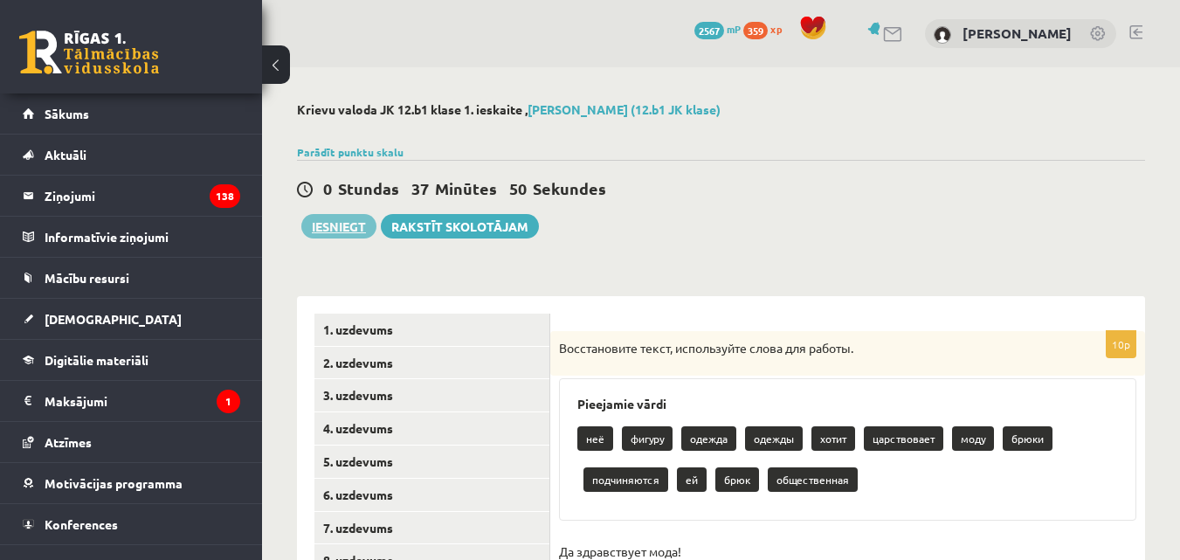
scroll to position [350, 0]
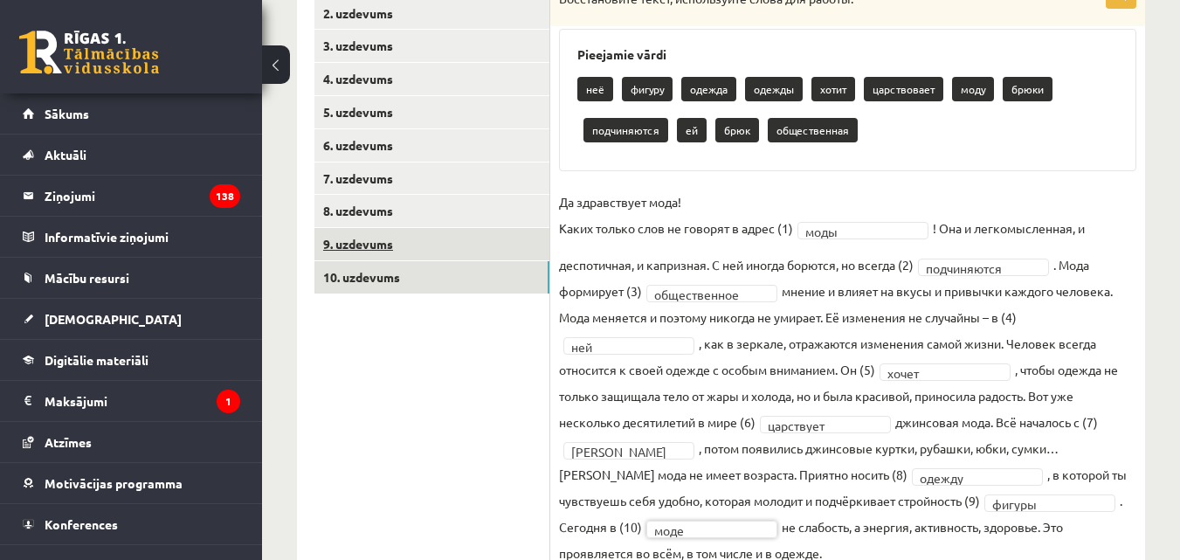
click at [365, 249] on link "9. uzdevums" at bounding box center [432, 244] width 235 height 32
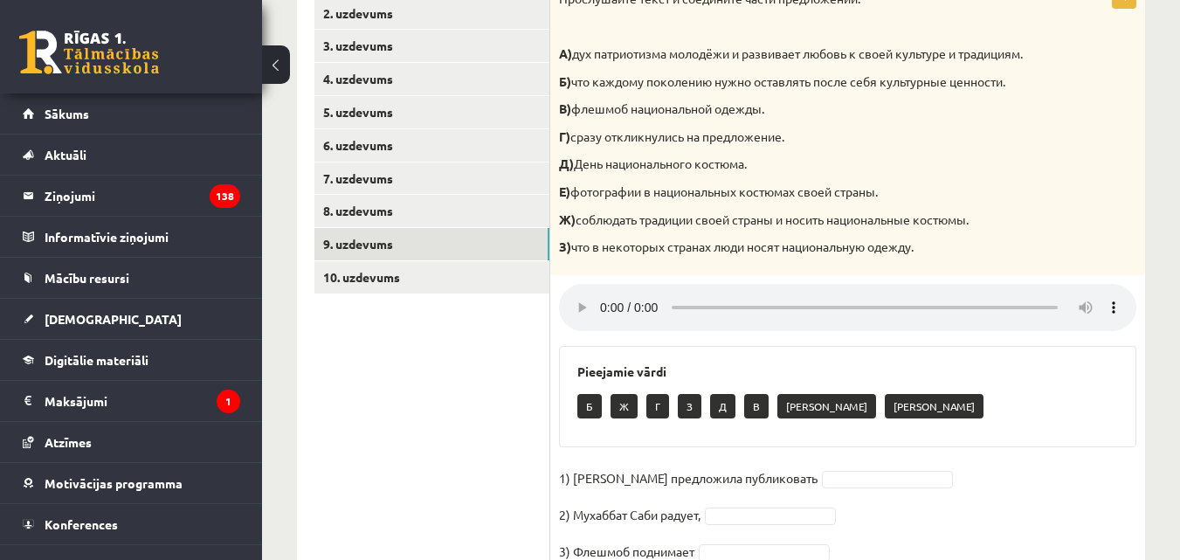
click at [956, 379] on h3 "Pieejamie vārdi" at bounding box center [848, 371] width 541 height 15
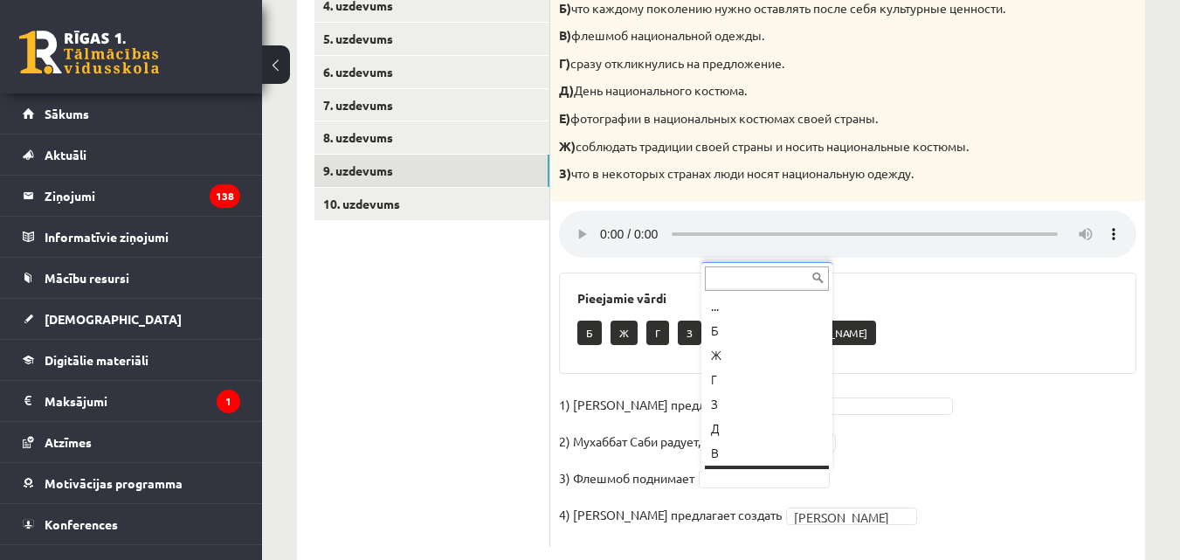
scroll to position [21, 0]
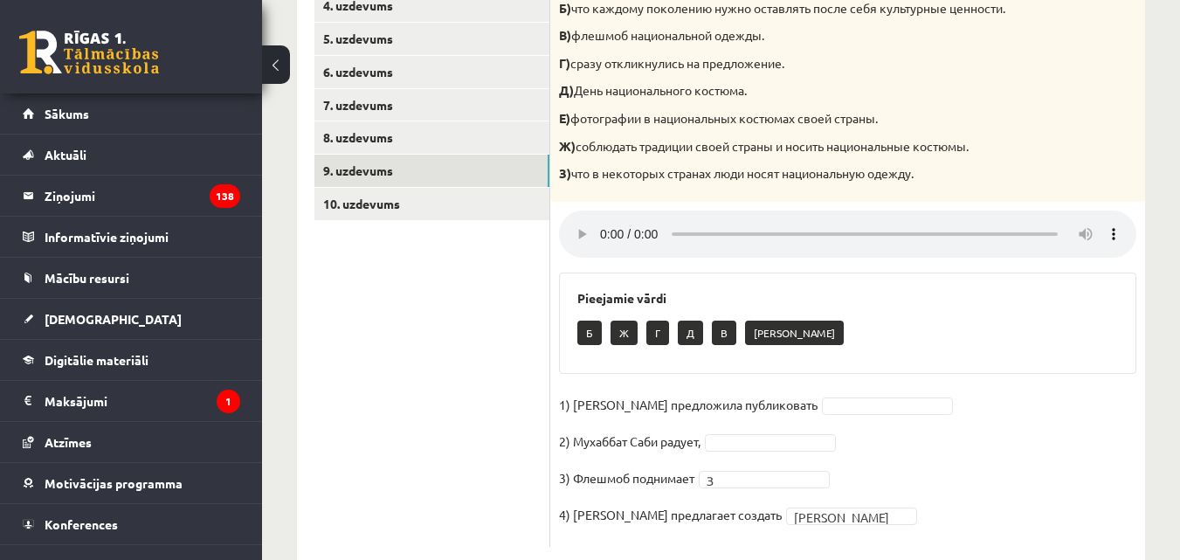
click at [1174, 186] on div "**********" at bounding box center [721, 121] width 918 height 955
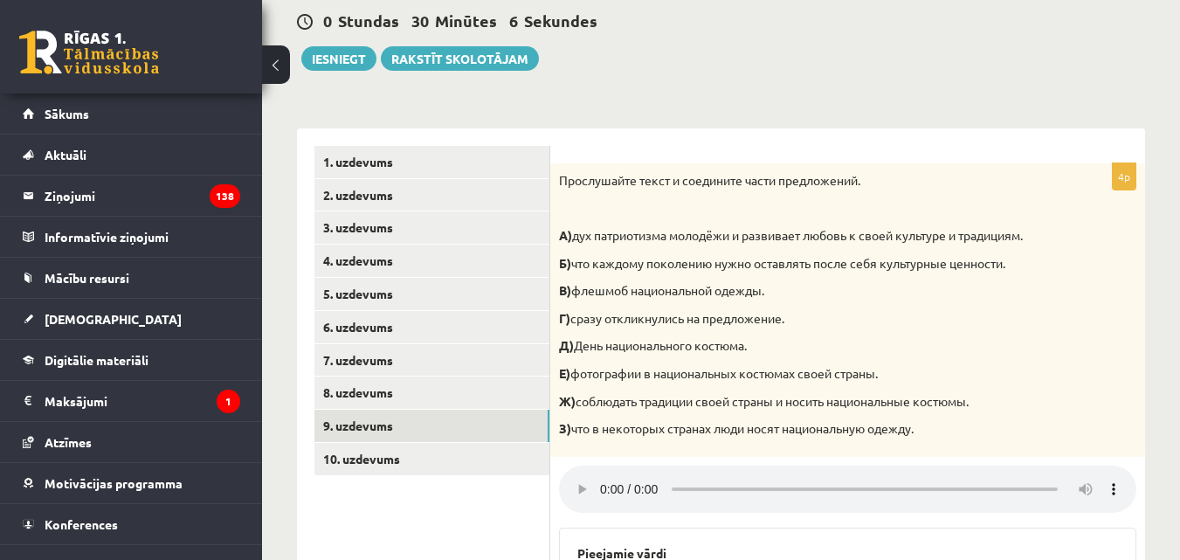
scroll to position [175, 0]
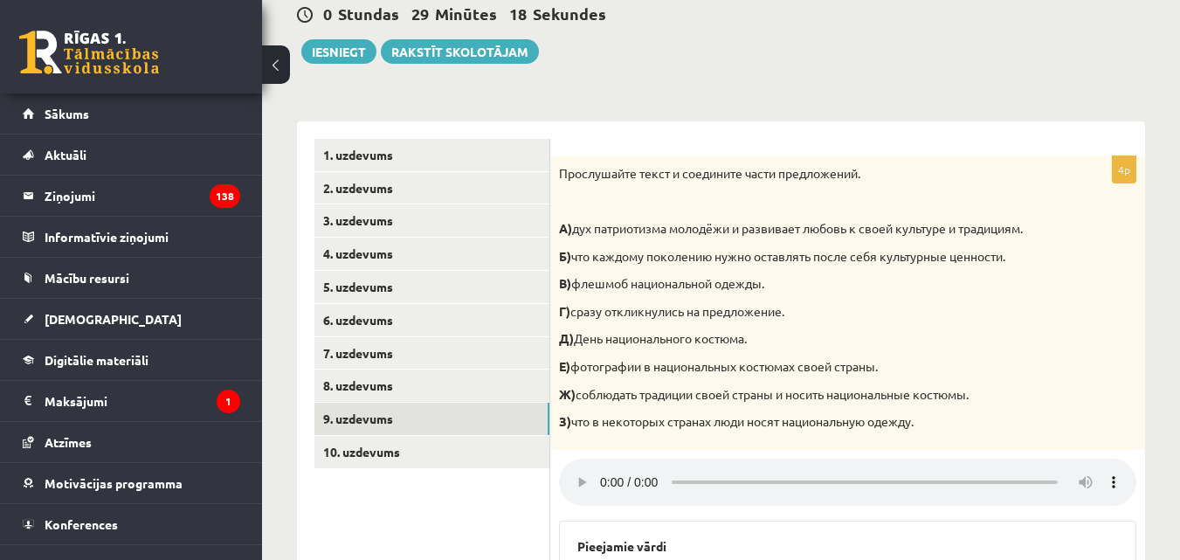
click at [491, 491] on ul "1. uzdevums 2. uzdevums 3. uzdevums 4. uzdevums 5. uzdevums 6. uzdevums 7. uzde…" at bounding box center [433, 467] width 236 height 656
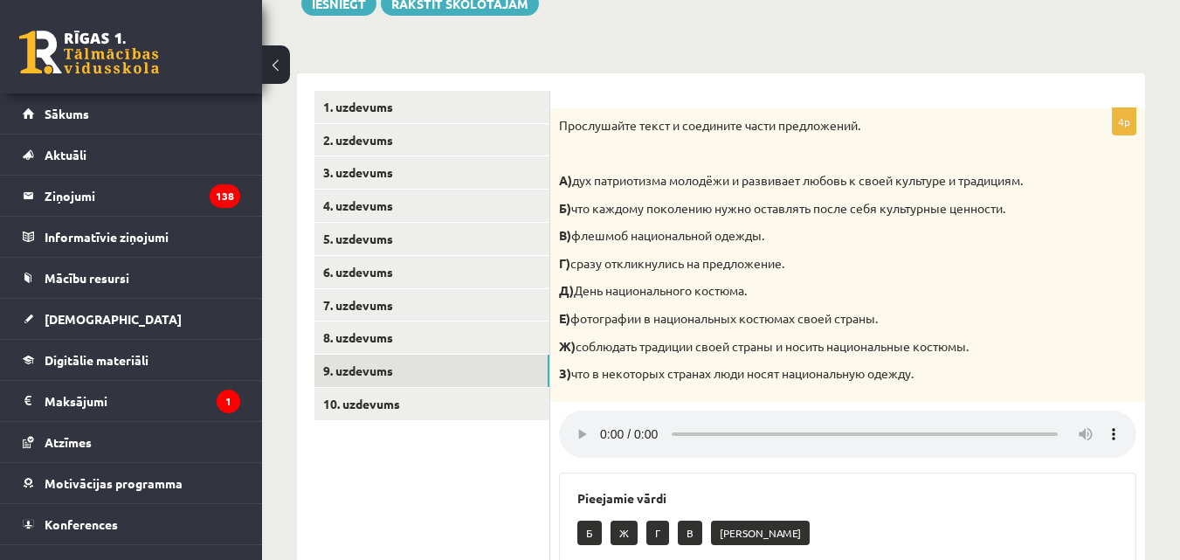
scroll to position [464, 0]
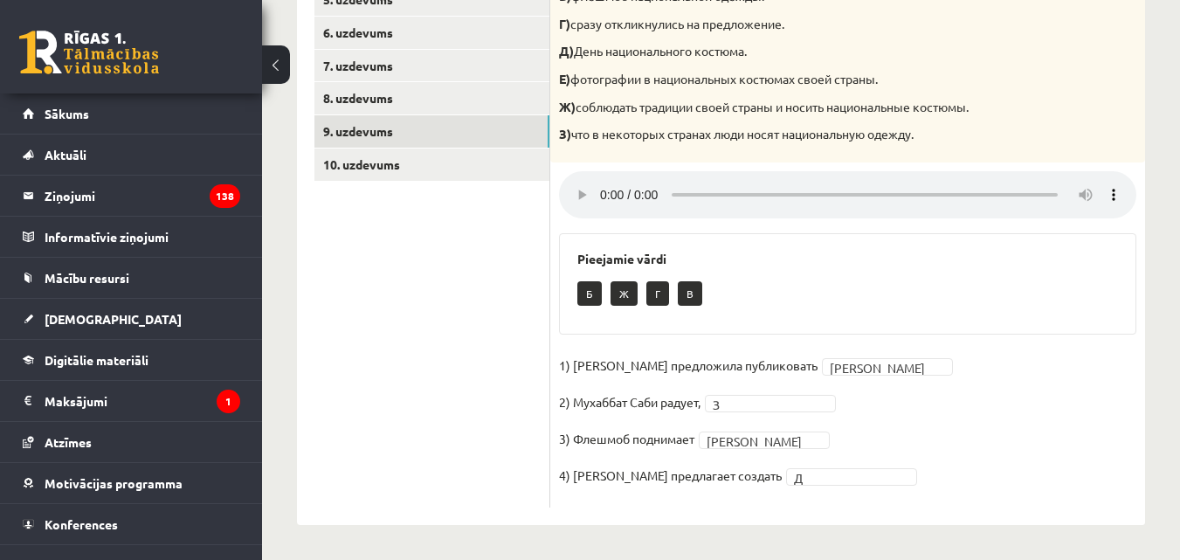
click at [440, 388] on ul "1. uzdevums 2. uzdevums 3. uzdevums 4. uzdevums 5. uzdevums 6. uzdevums 7. uzde…" at bounding box center [433, 179] width 236 height 656
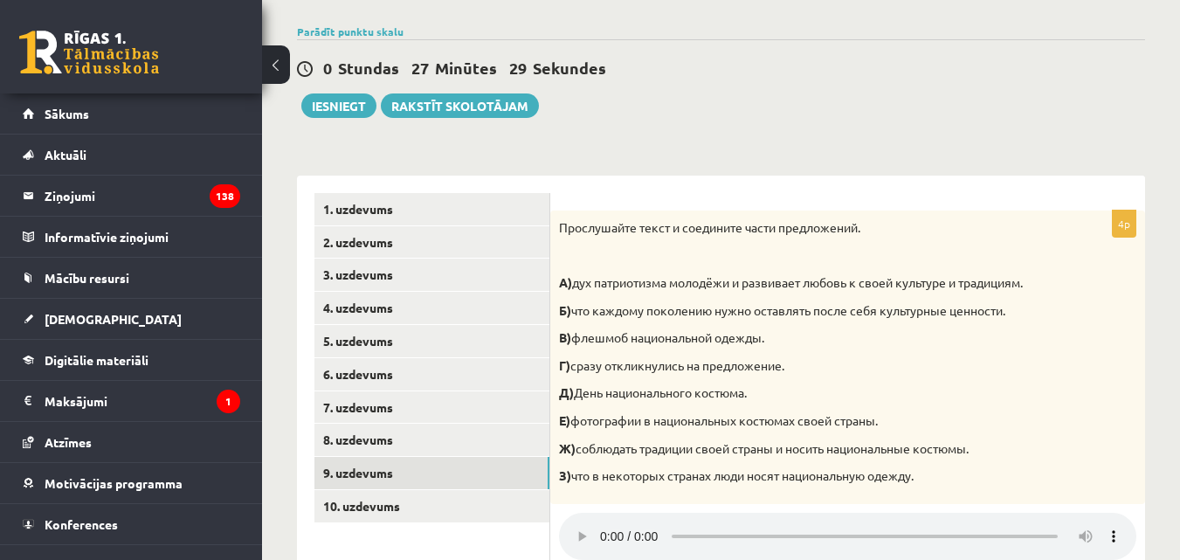
scroll to position [27, 0]
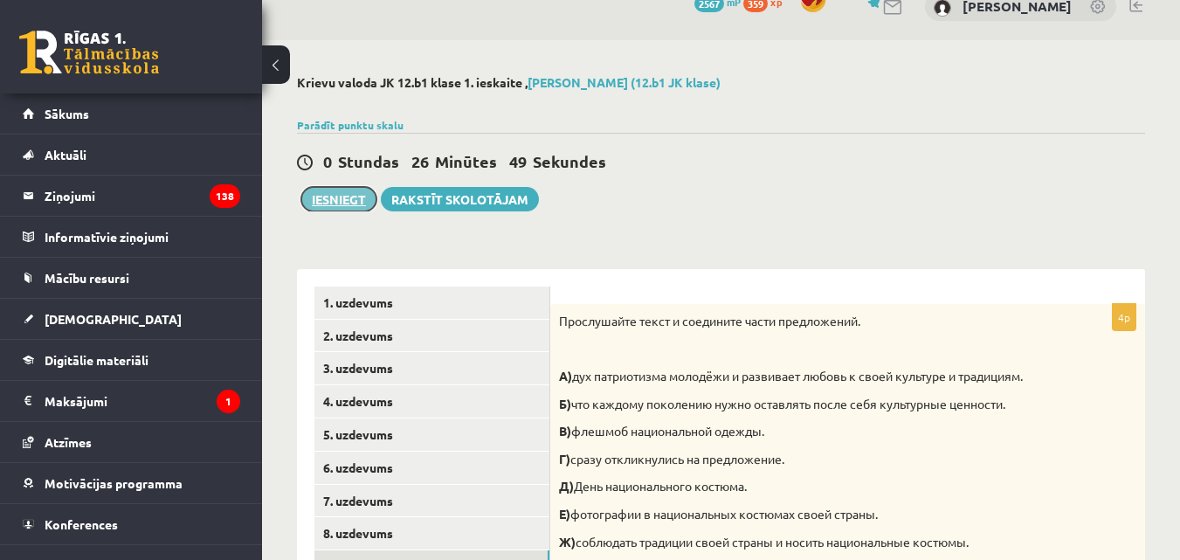
click at [355, 203] on button "Iesniegt" at bounding box center [338, 199] width 75 height 24
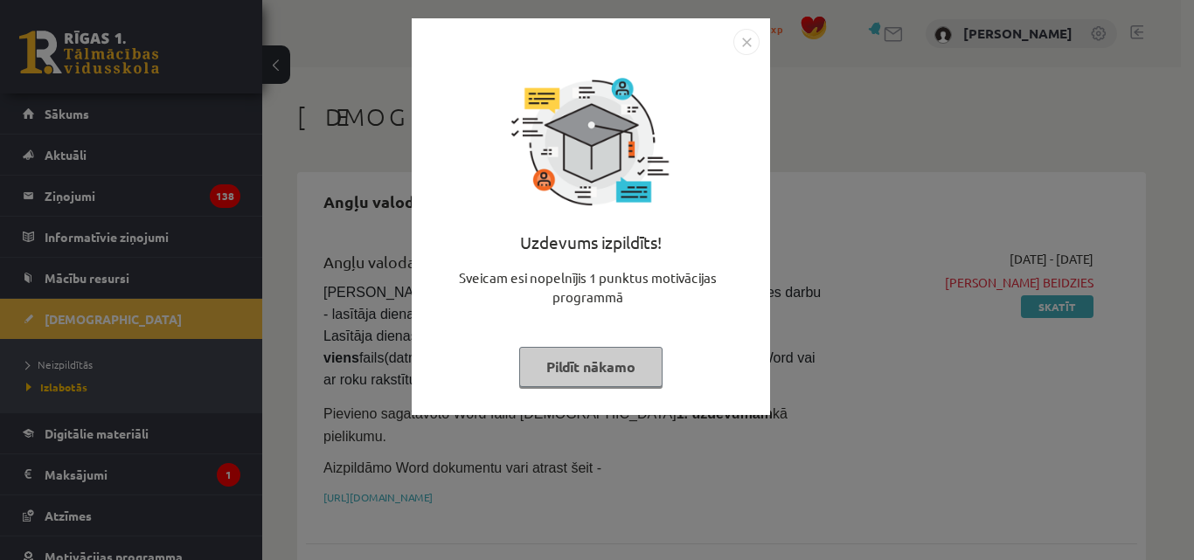
click at [605, 371] on button "Pildīt nākamo" at bounding box center [590, 367] width 143 height 40
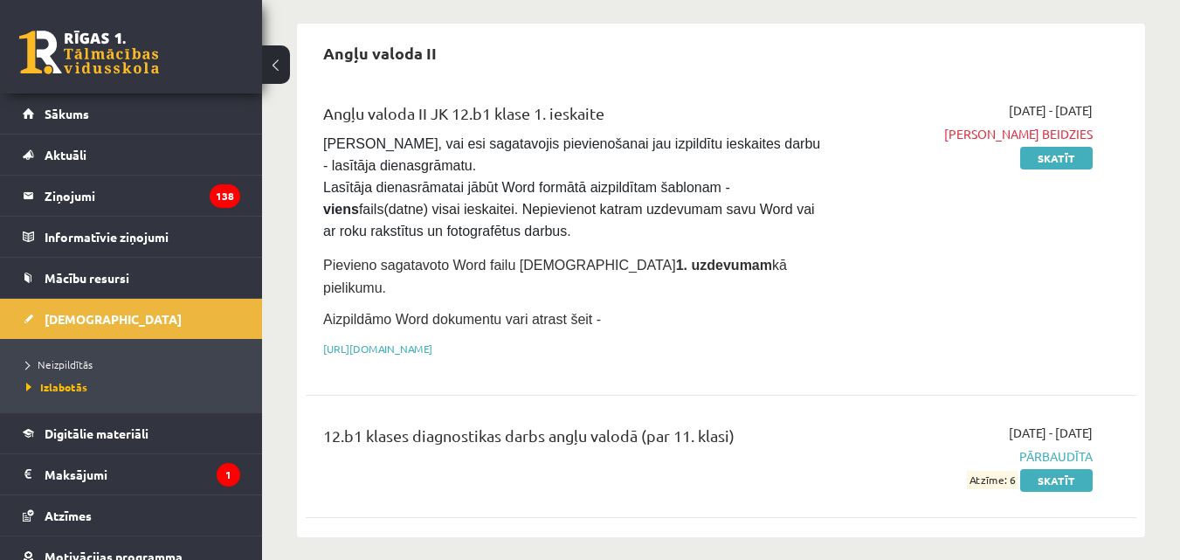
scroll to position [87, 0]
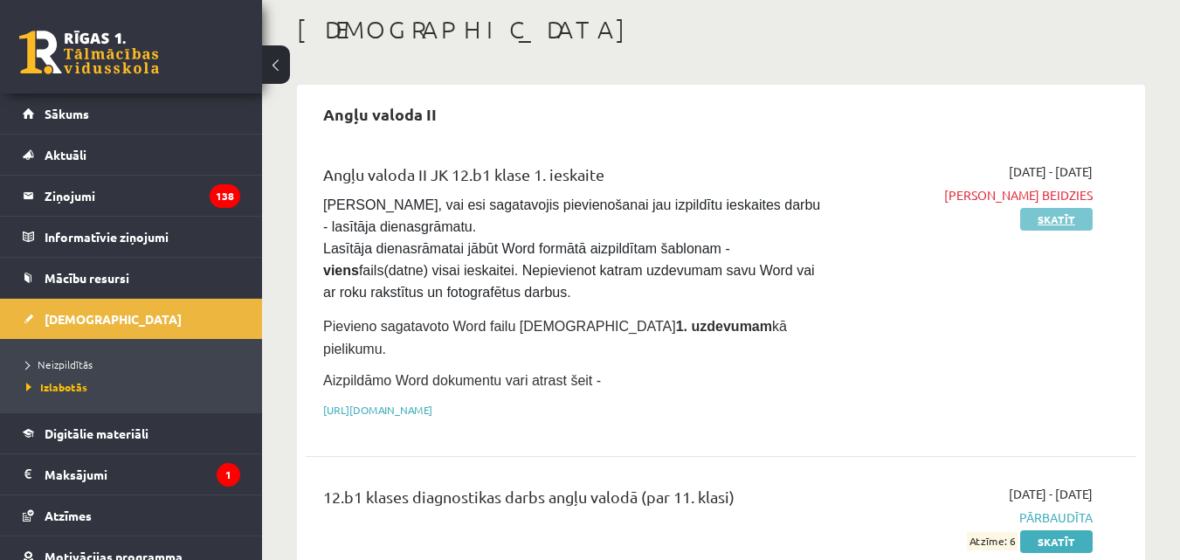
click at [1058, 221] on link "Skatīt" at bounding box center [1057, 219] width 73 height 23
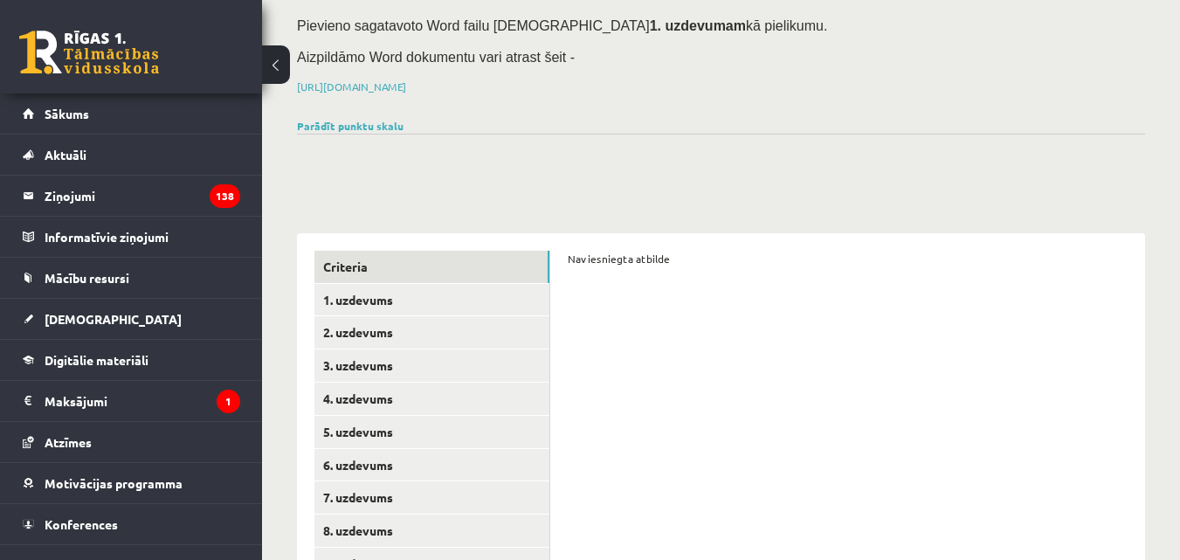
scroll to position [88, 0]
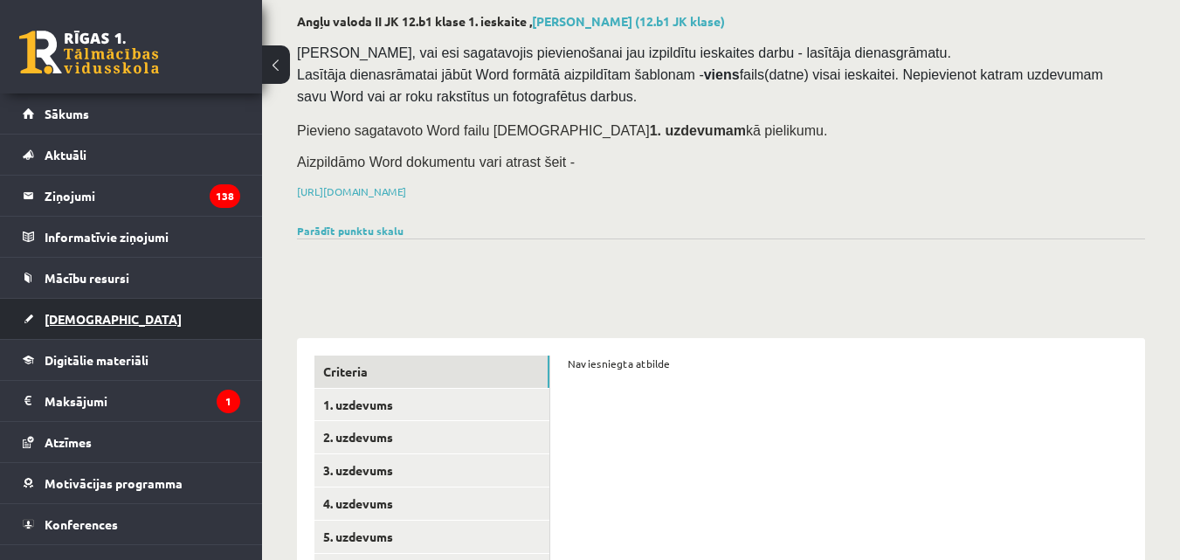
click at [80, 317] on span "[DEMOGRAPHIC_DATA]" at bounding box center [113, 319] width 137 height 16
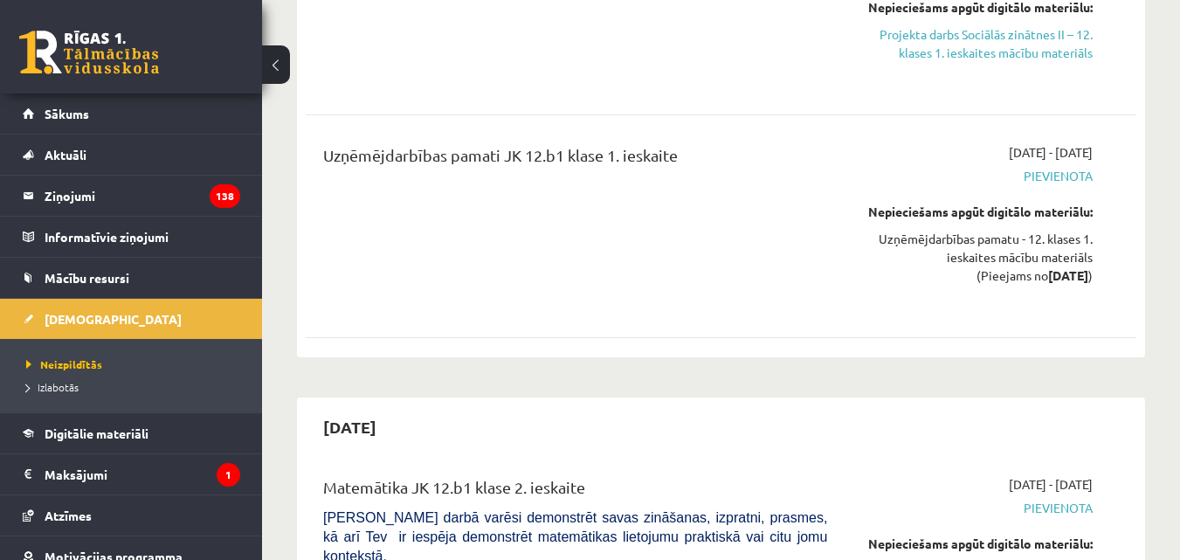
scroll to position [1486, 0]
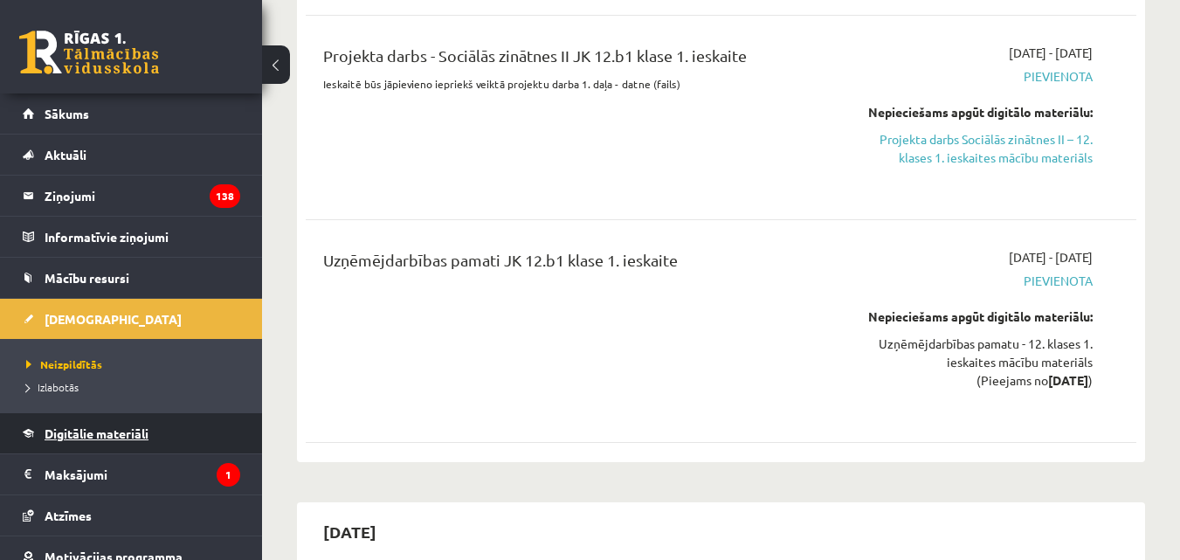
click at [69, 426] on span "Digitālie materiāli" at bounding box center [97, 434] width 104 height 16
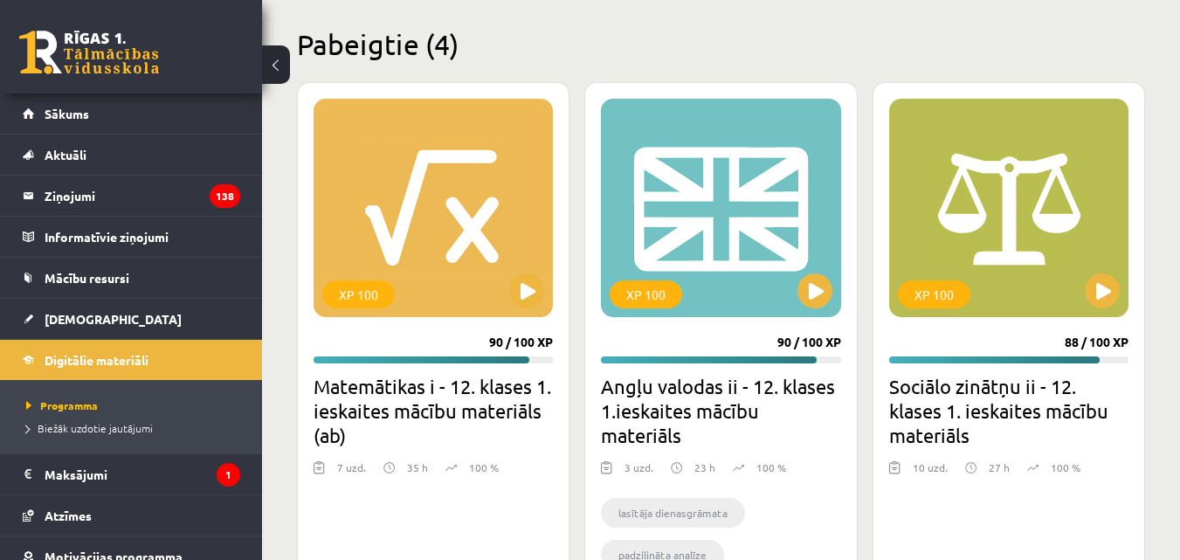
scroll to position [99, 0]
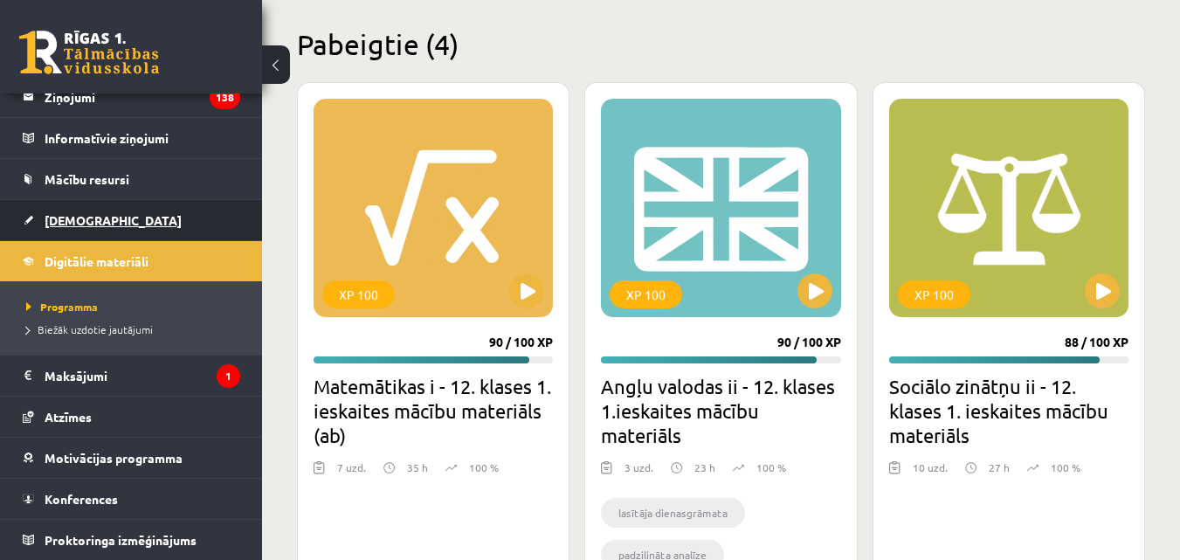
click at [72, 225] on span "[DEMOGRAPHIC_DATA]" at bounding box center [113, 220] width 137 height 16
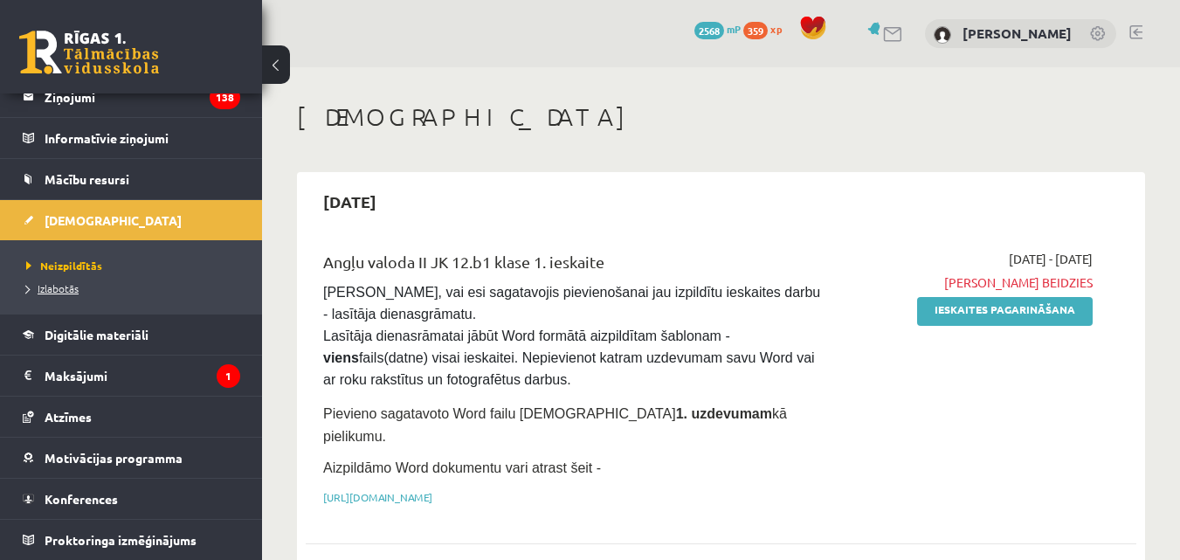
click at [58, 285] on span "Izlabotās" at bounding box center [52, 288] width 52 height 14
